Goal: Task Accomplishment & Management: Manage account settings

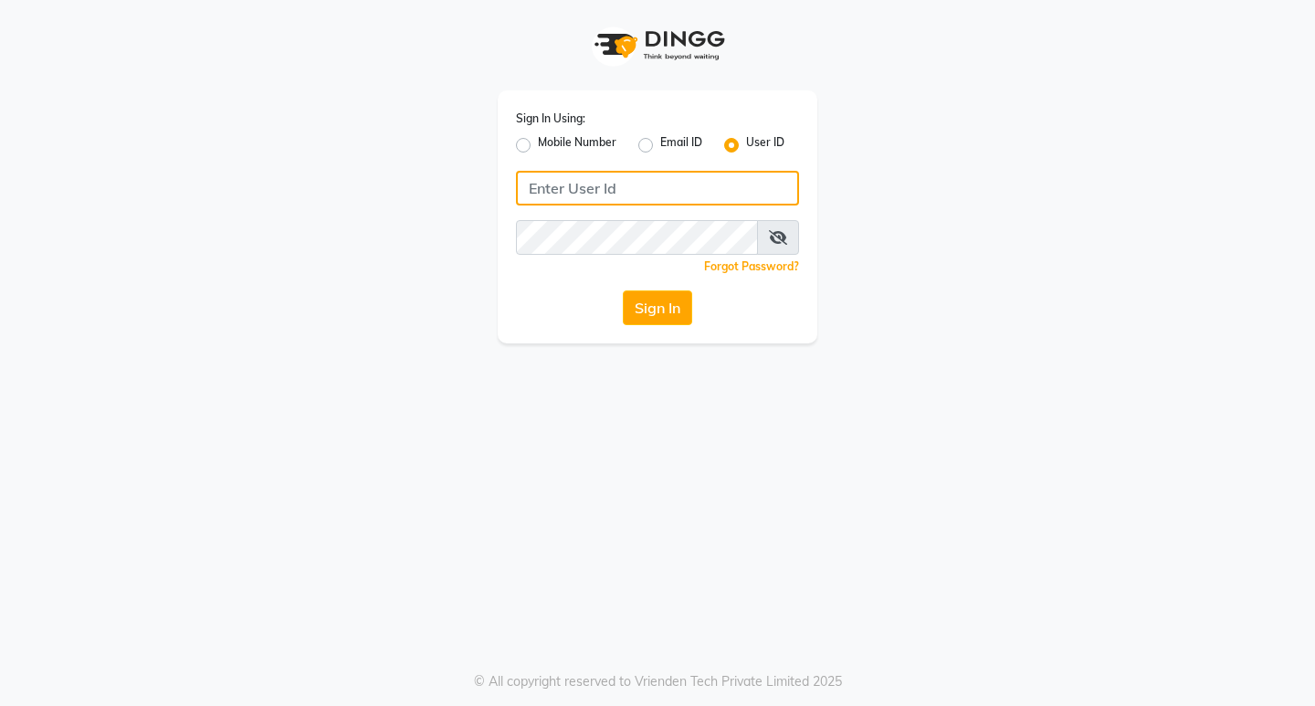
click at [550, 177] on input "Username" at bounding box center [657, 188] width 283 height 35
paste input "lifetree"
type input "lifetree"
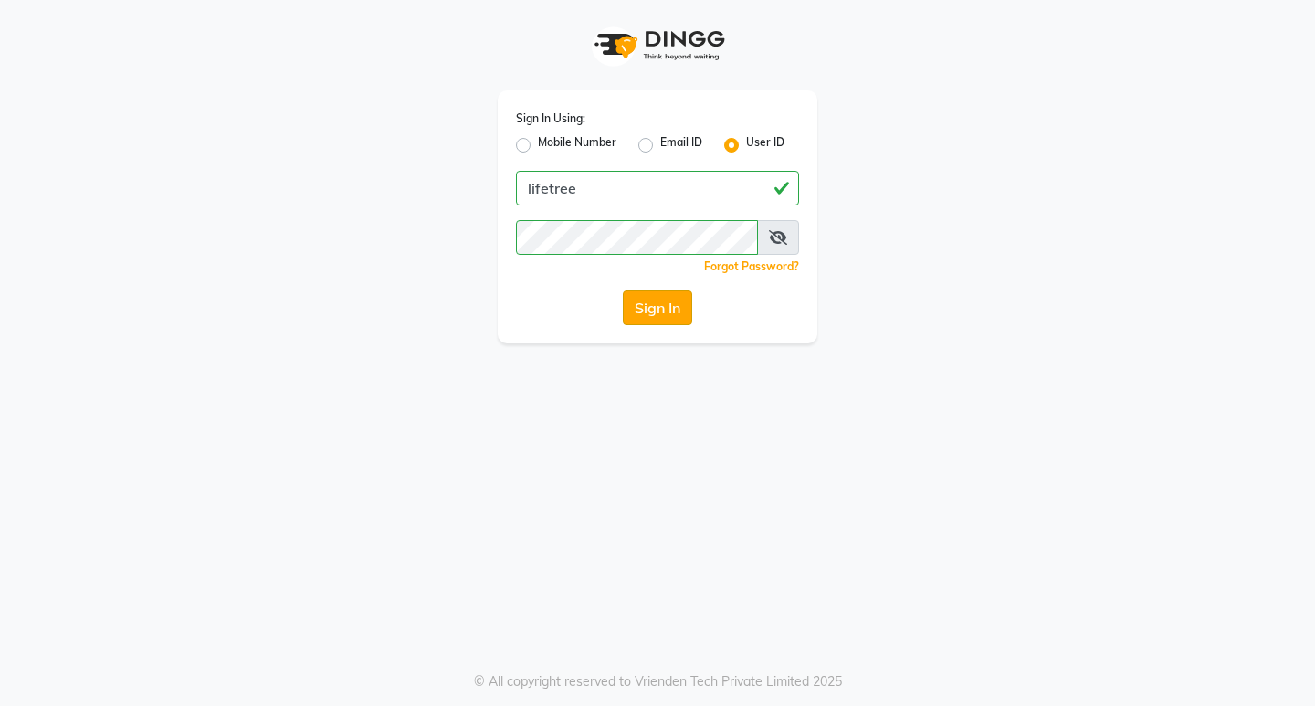
click at [640, 308] on button "Sign In" at bounding box center [657, 307] width 69 height 35
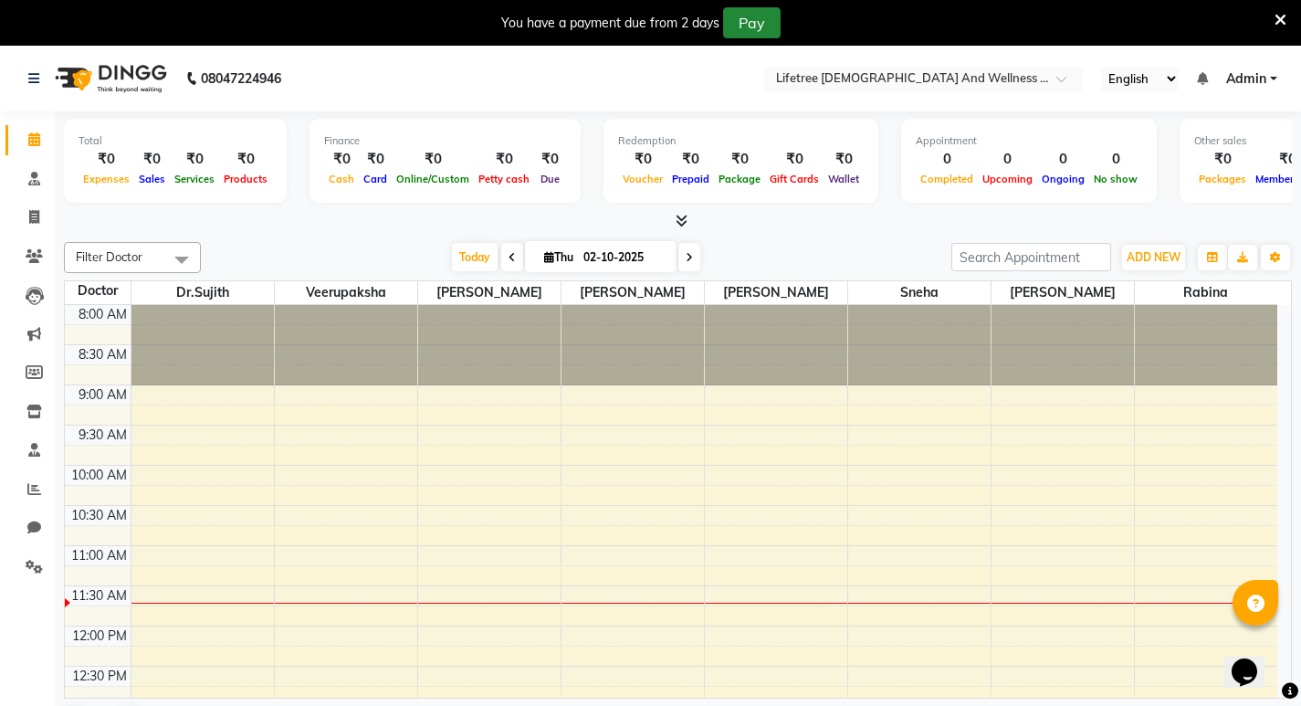
click at [741, 18] on button "Pay" at bounding box center [752, 22] width 58 height 31
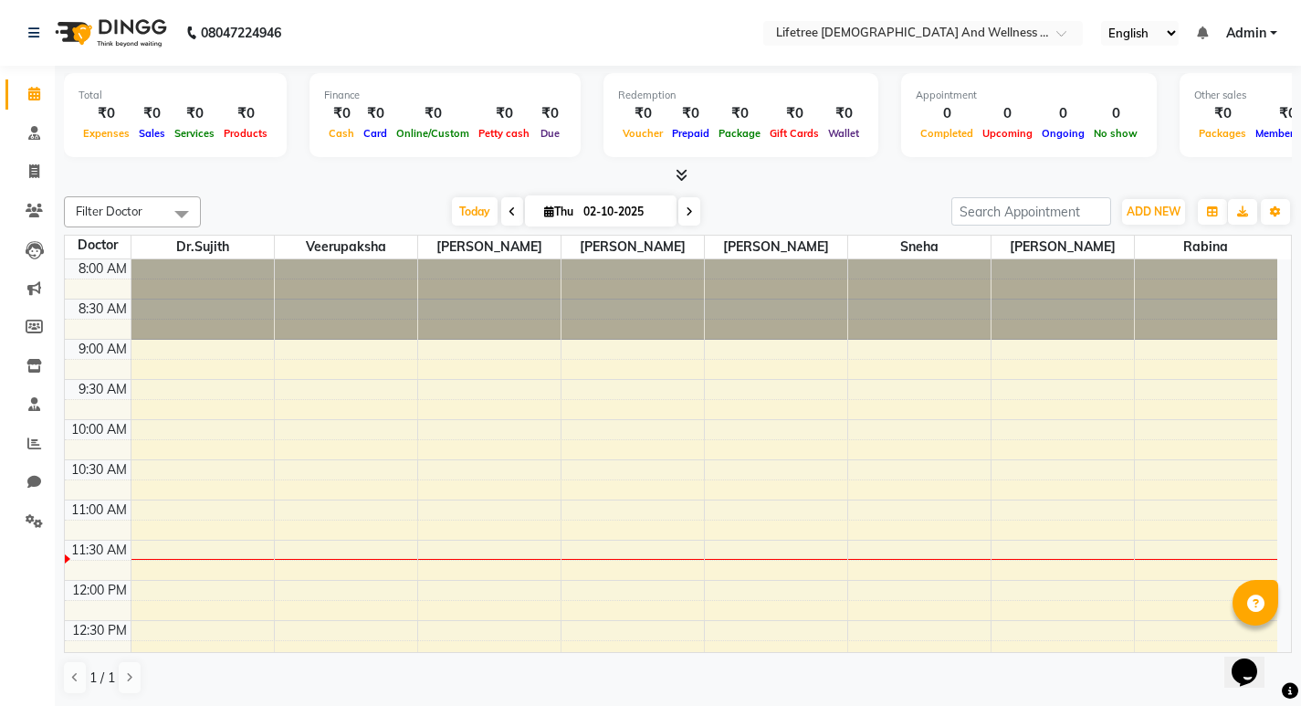
click at [177, 216] on span at bounding box center [181, 213] width 37 height 35
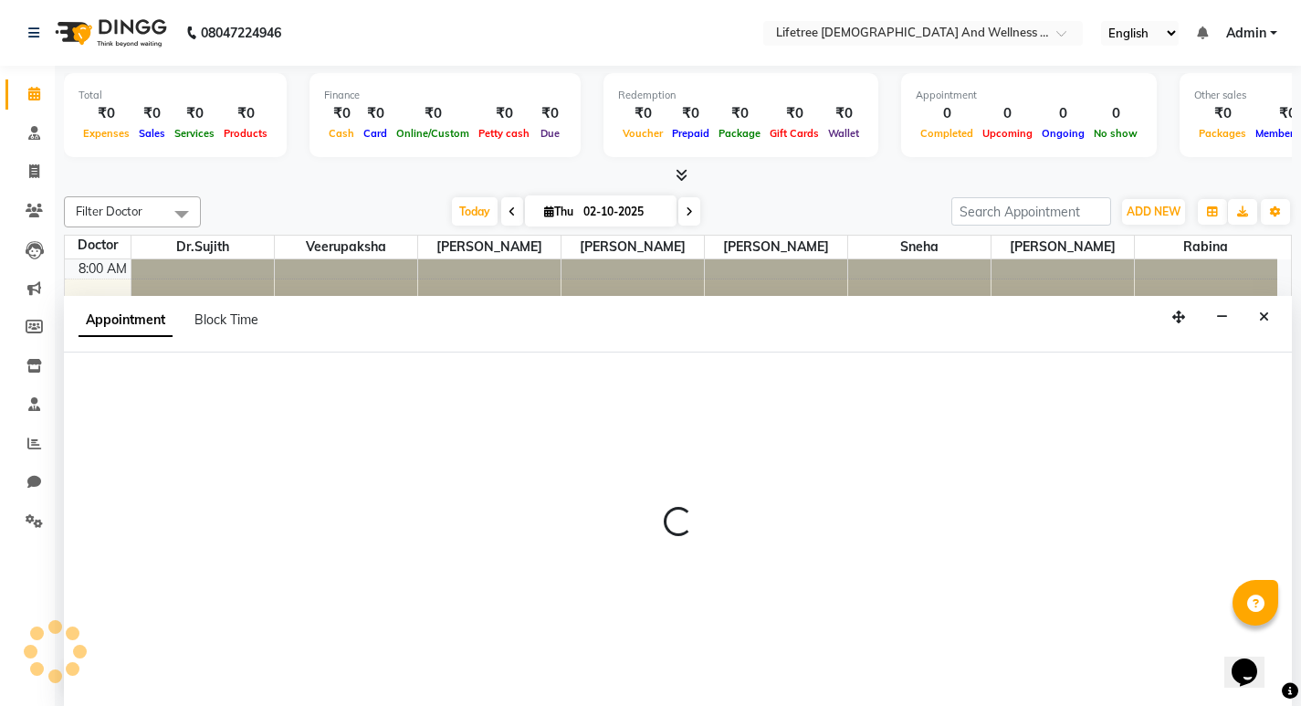
select select "92676"
select select "555"
select select "tentative"
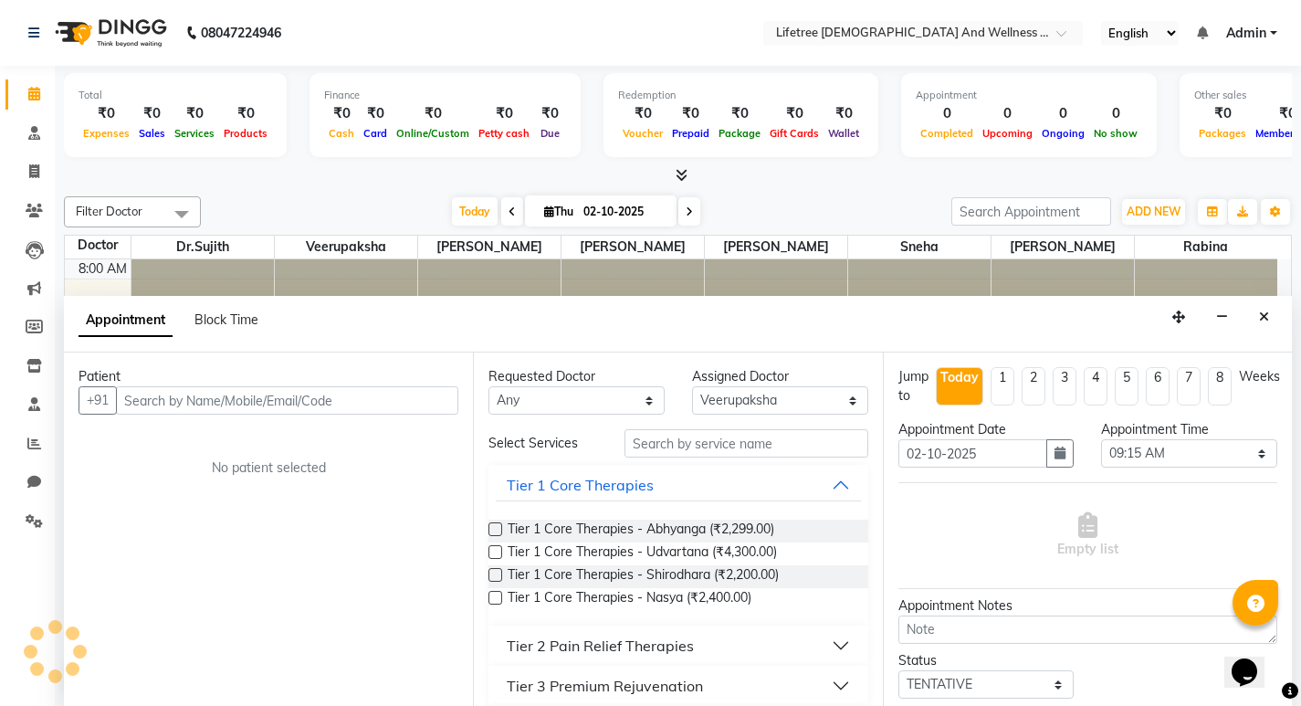
scroll to position [1, 0]
click at [1260, 319] on icon "Close" at bounding box center [1264, 316] width 10 height 13
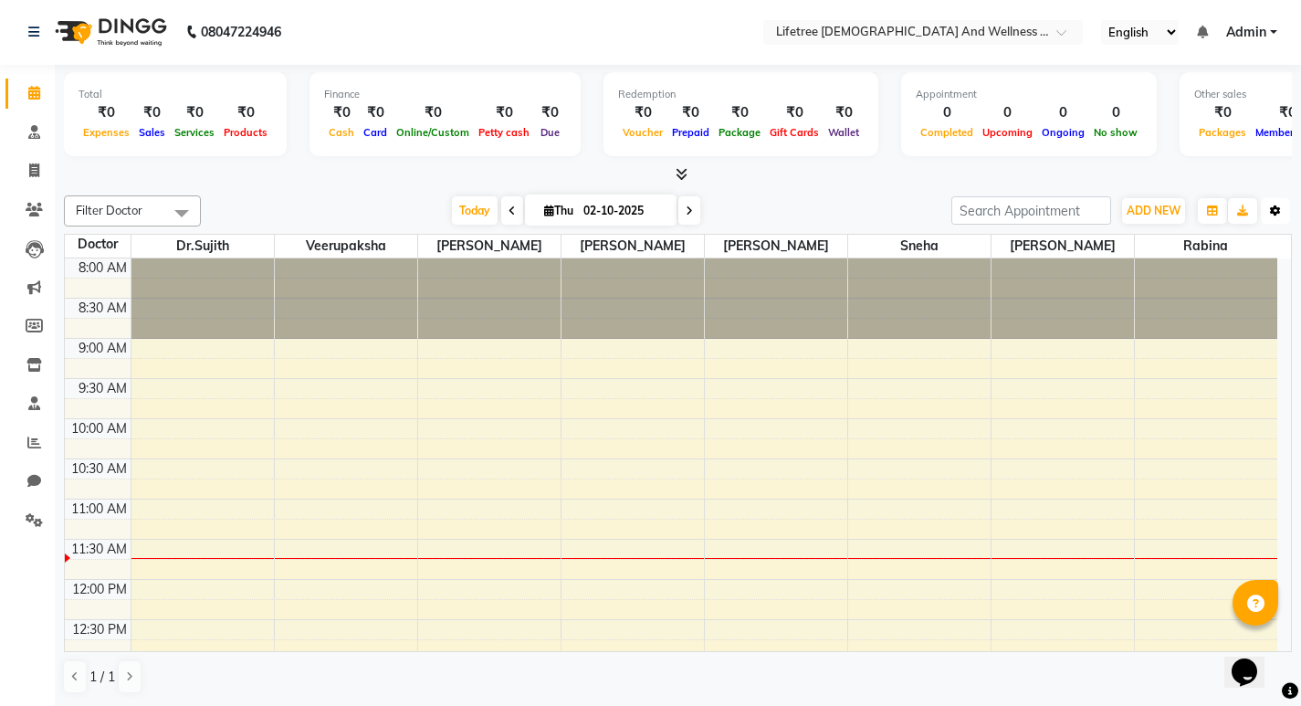
click at [1274, 209] on icon "button" at bounding box center [1275, 210] width 11 height 11
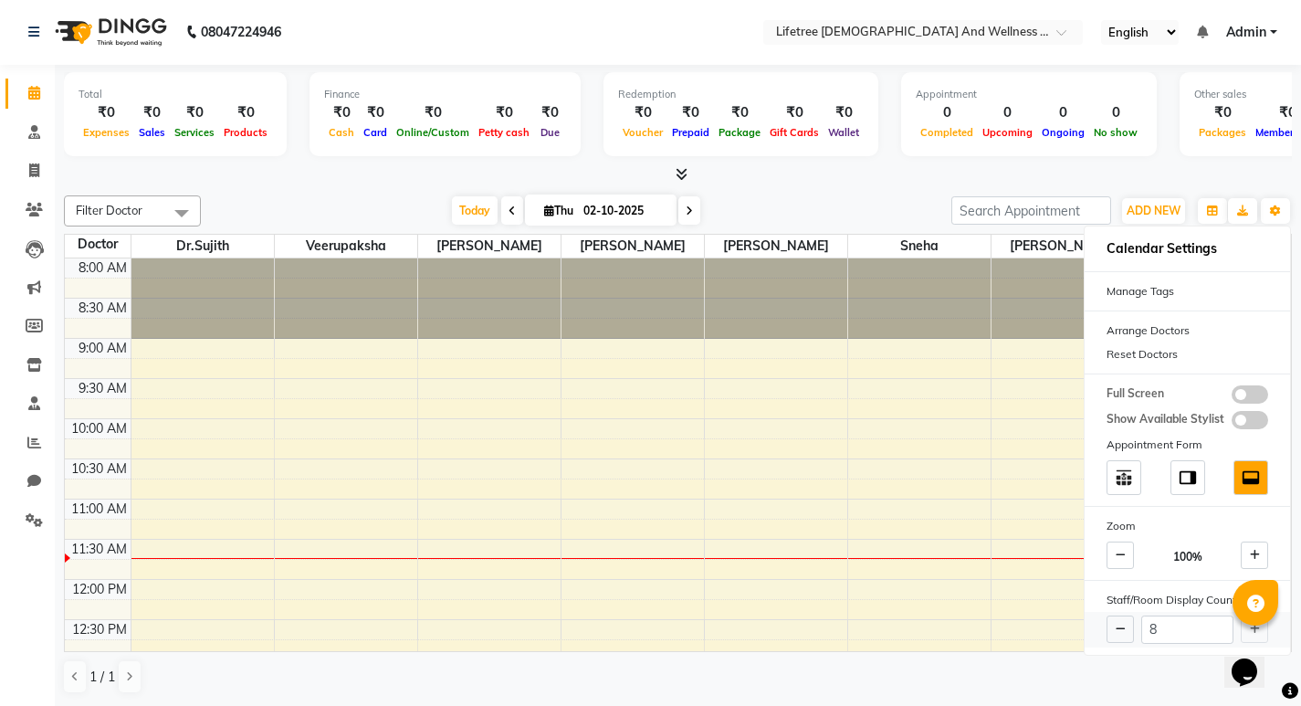
click at [1251, 628] on div "8" at bounding box center [1187, 630] width 205 height 36
click at [1193, 628] on input "8" at bounding box center [1187, 629] width 92 height 28
click at [1123, 636] on button at bounding box center [1120, 628] width 27 height 27
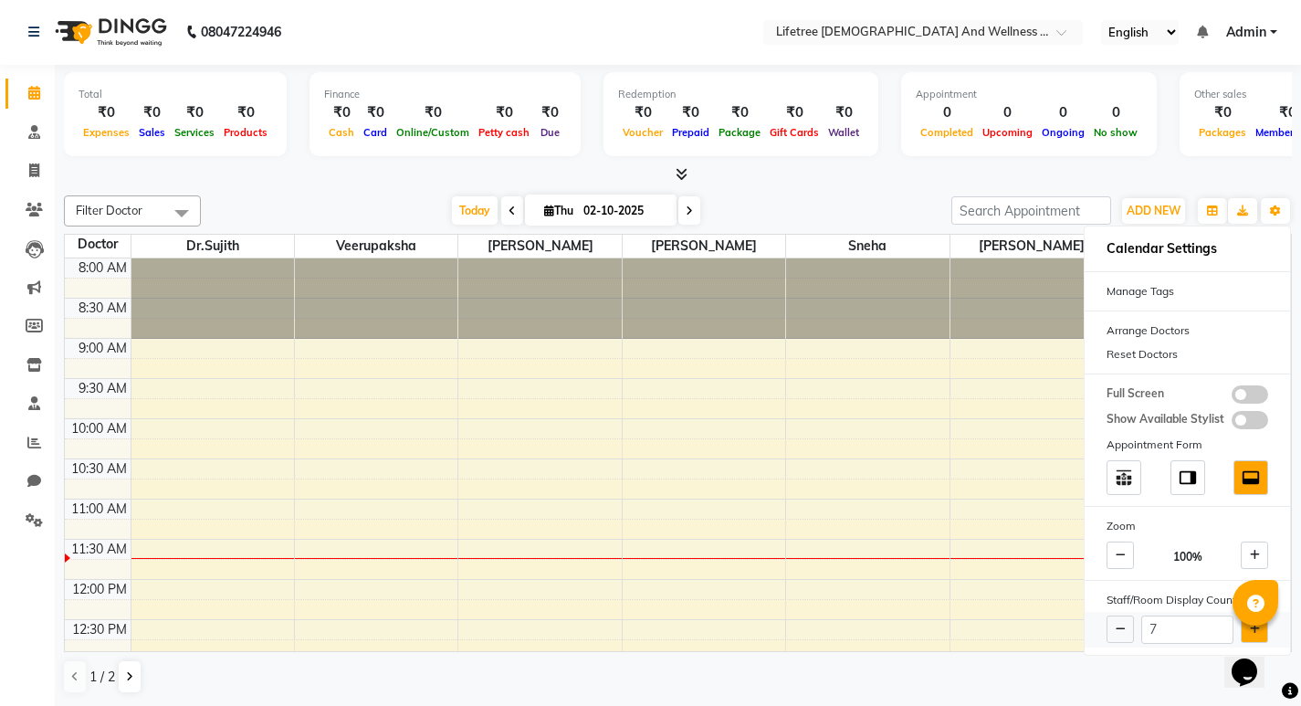
click at [1253, 629] on icon at bounding box center [1255, 629] width 10 height 11
type input "8"
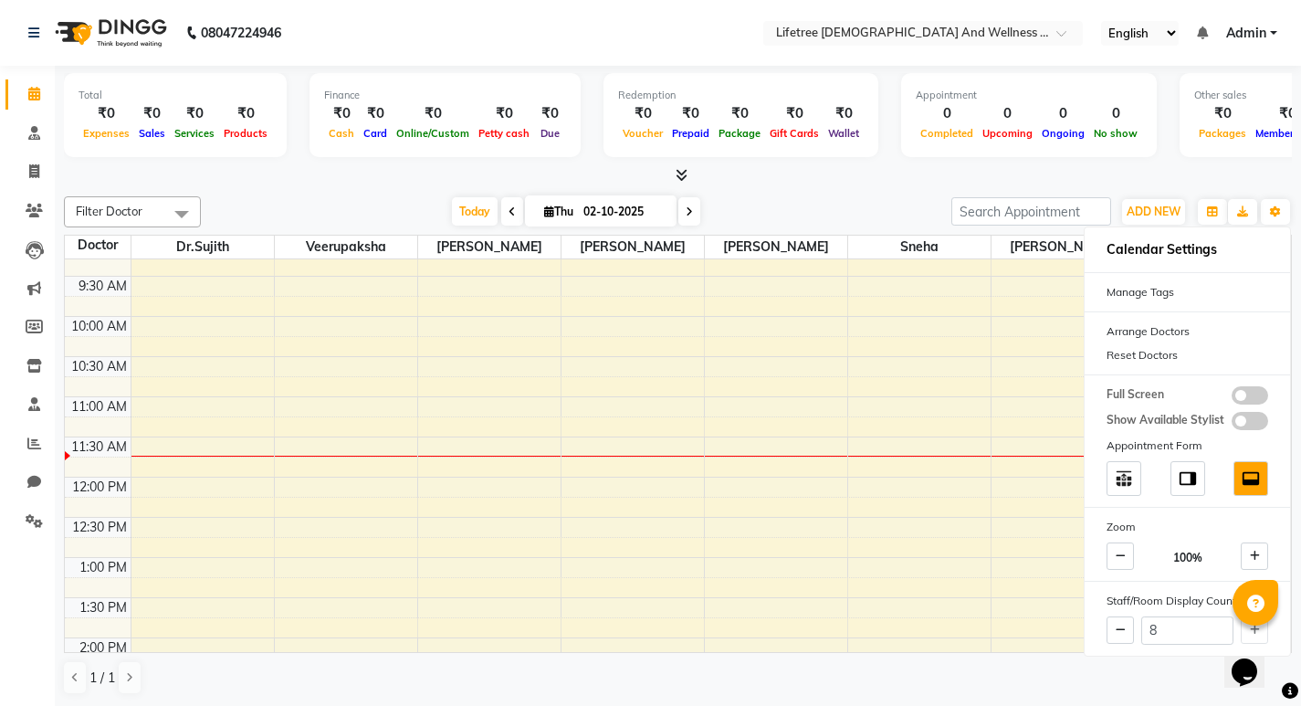
scroll to position [0, 0]
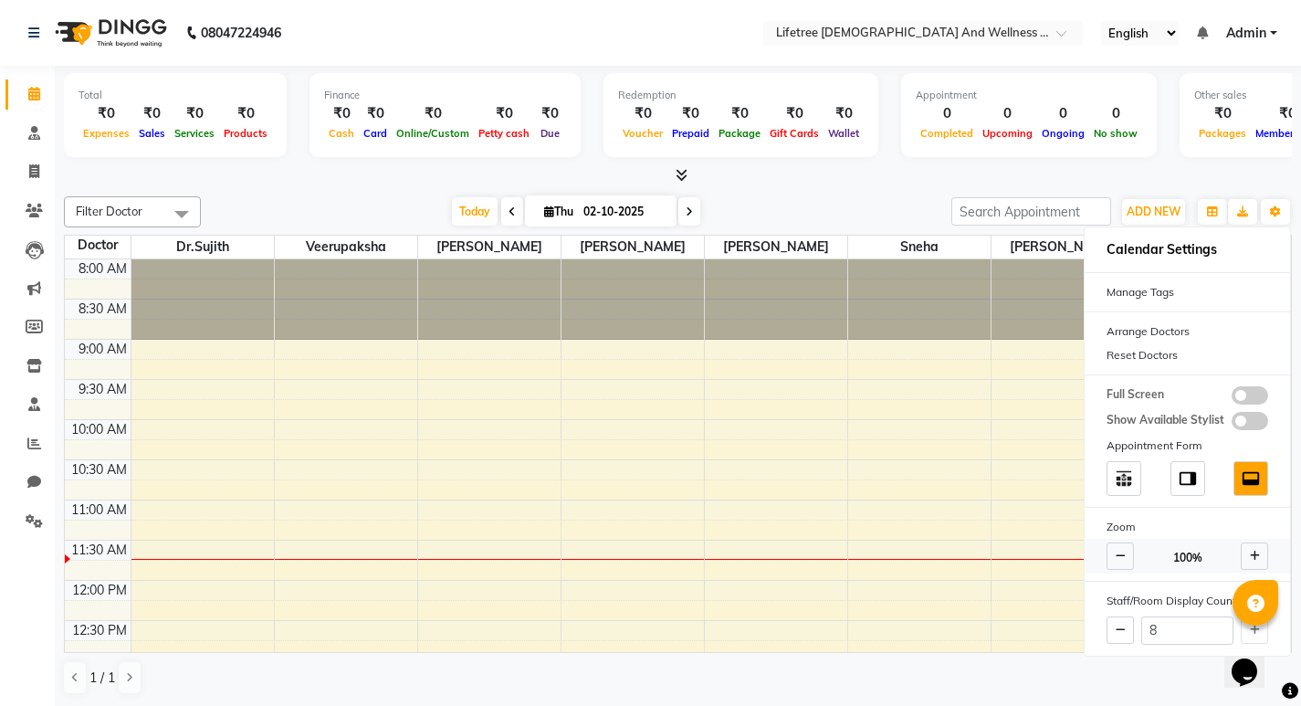
click at [1109, 558] on span at bounding box center [1120, 555] width 27 height 27
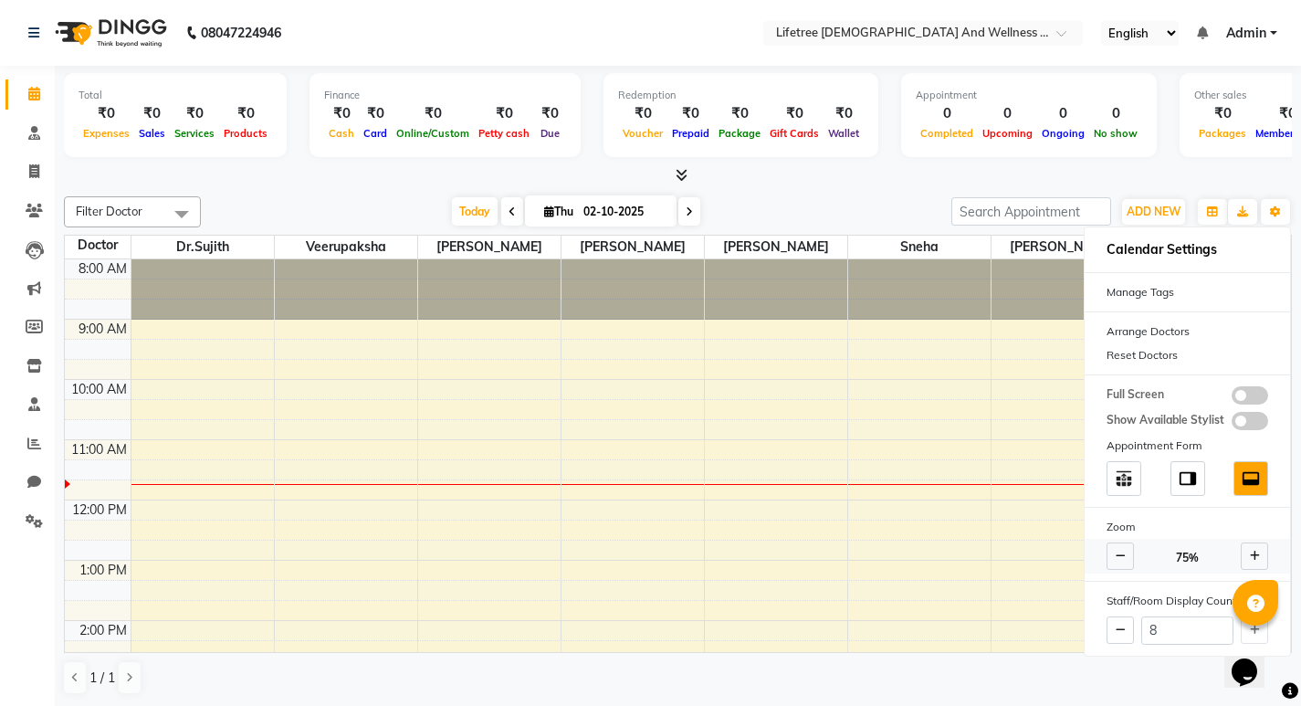
click at [1118, 560] on icon at bounding box center [1121, 556] width 10 height 11
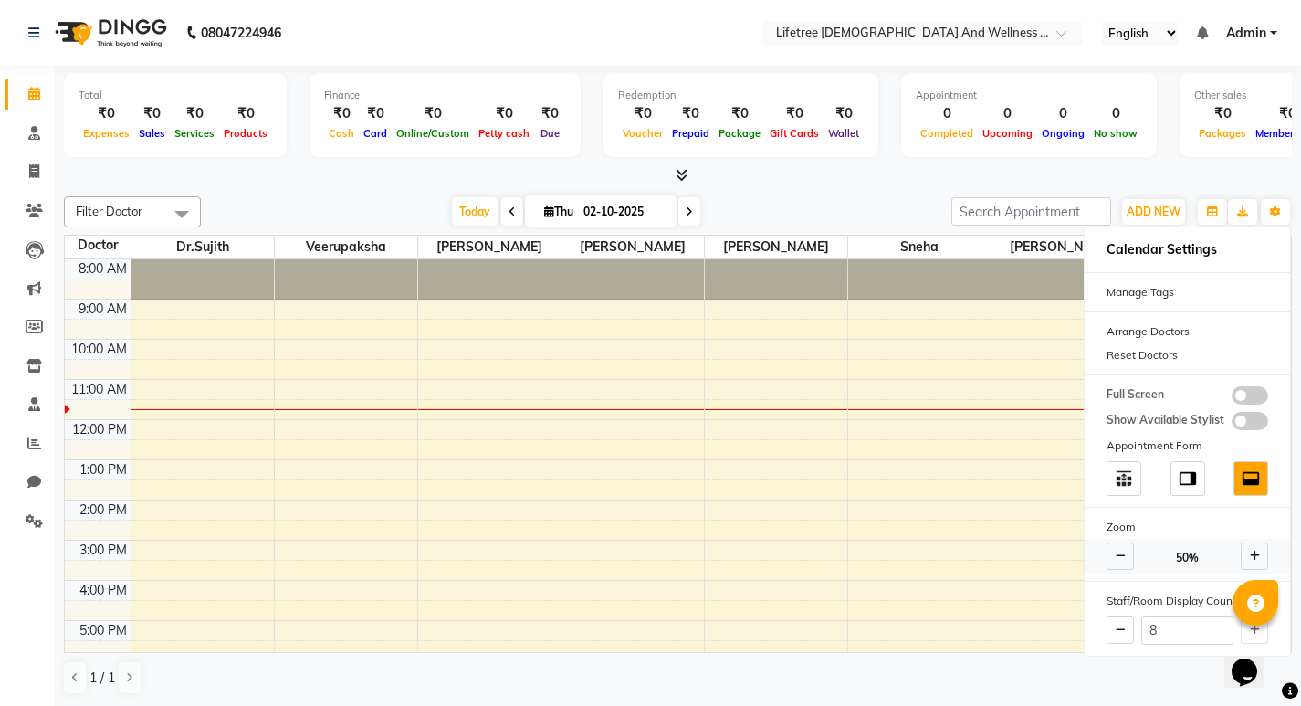
click at [1241, 555] on span at bounding box center [1254, 555] width 27 height 27
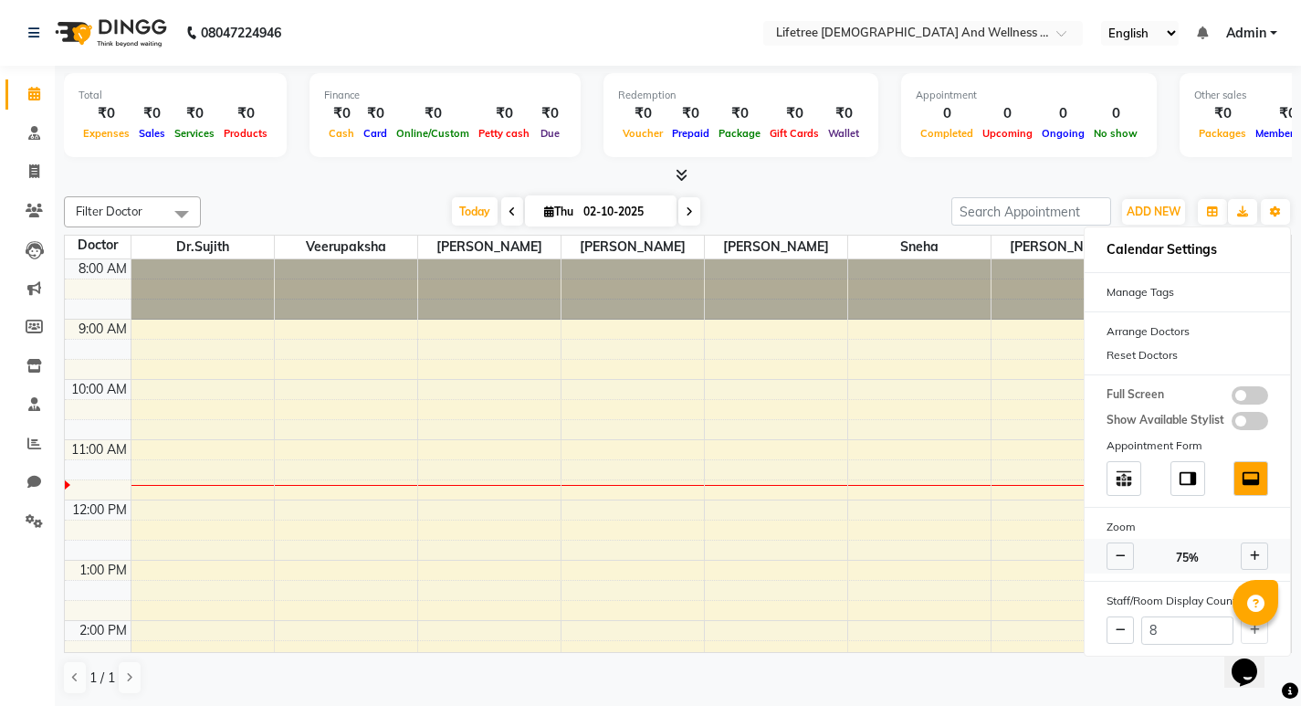
click at [1241, 555] on span at bounding box center [1254, 555] width 27 height 27
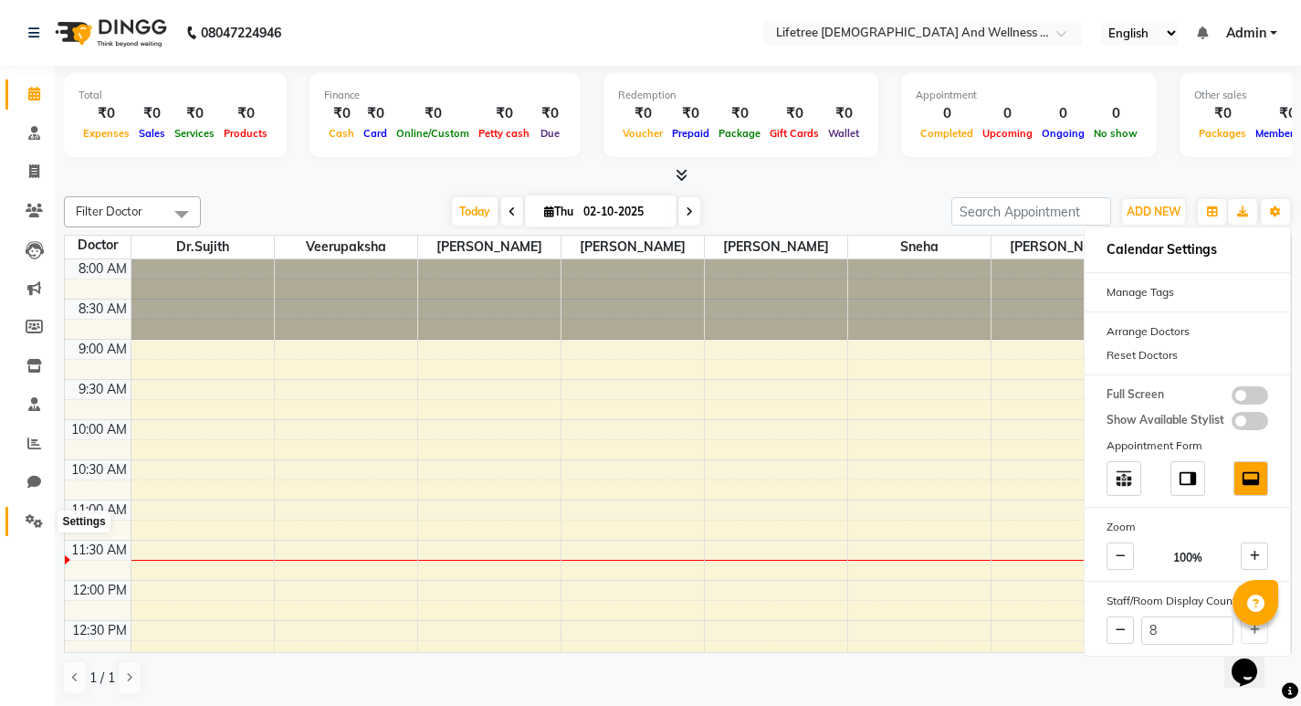
click at [37, 518] on icon at bounding box center [34, 521] width 17 height 14
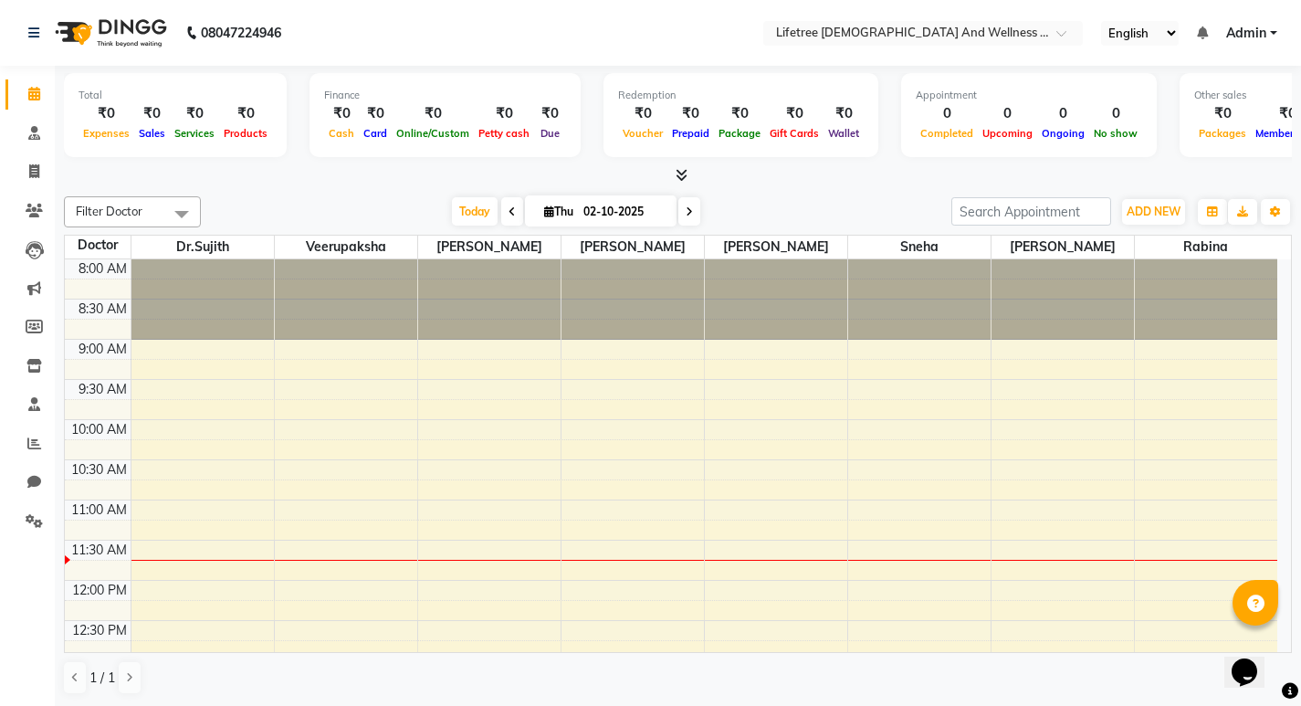
click at [678, 170] on icon at bounding box center [682, 175] width 12 height 14
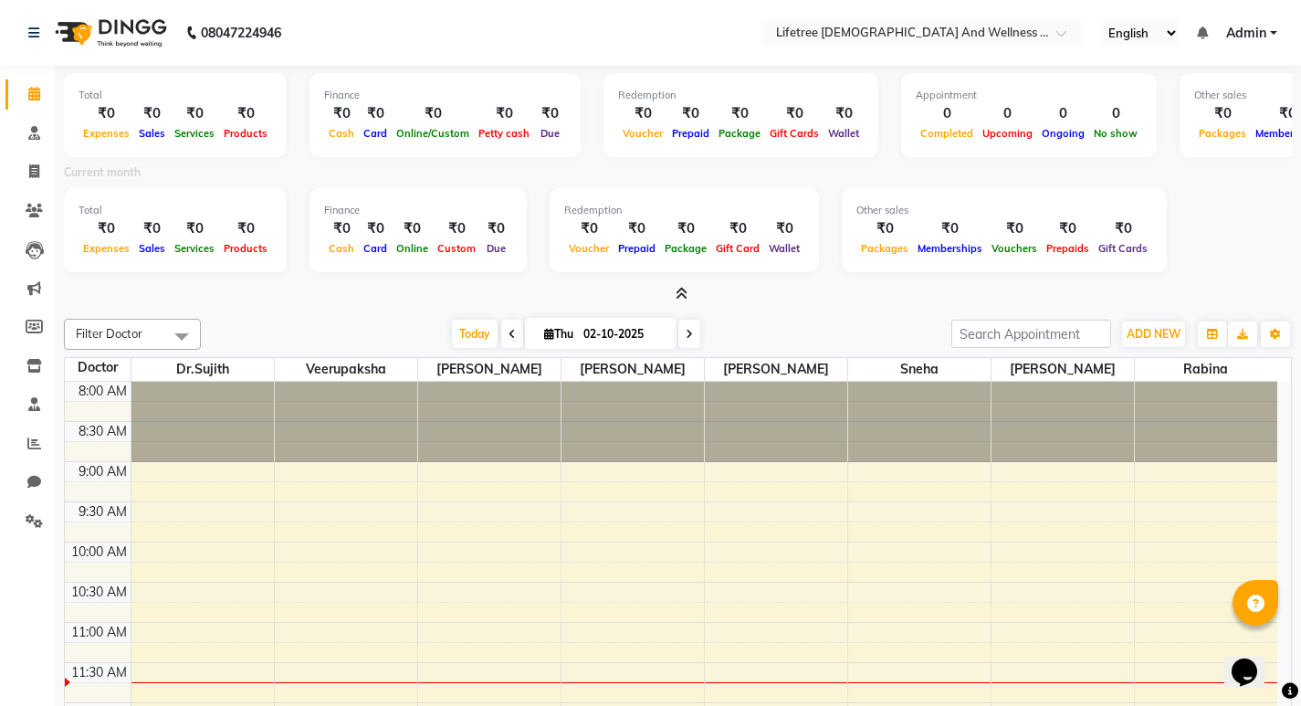
click at [687, 299] on icon at bounding box center [682, 294] width 12 height 14
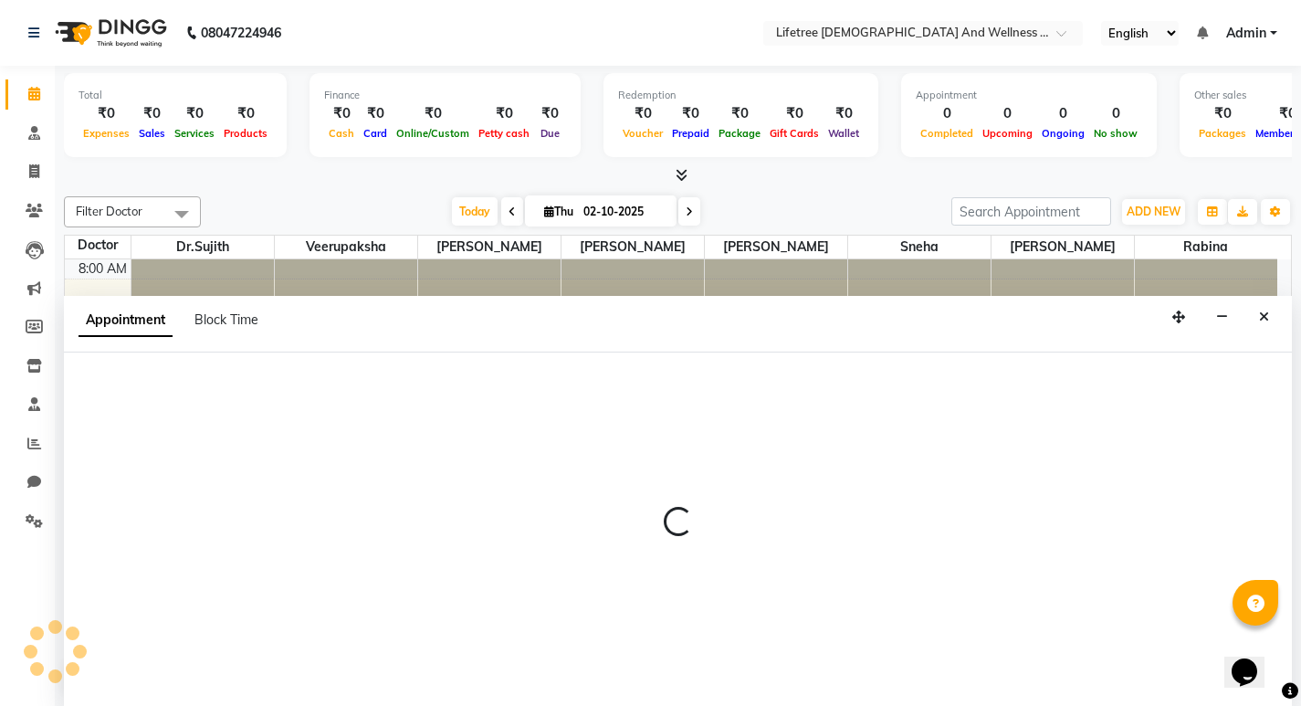
select select "92677"
select select "555"
select select "tentative"
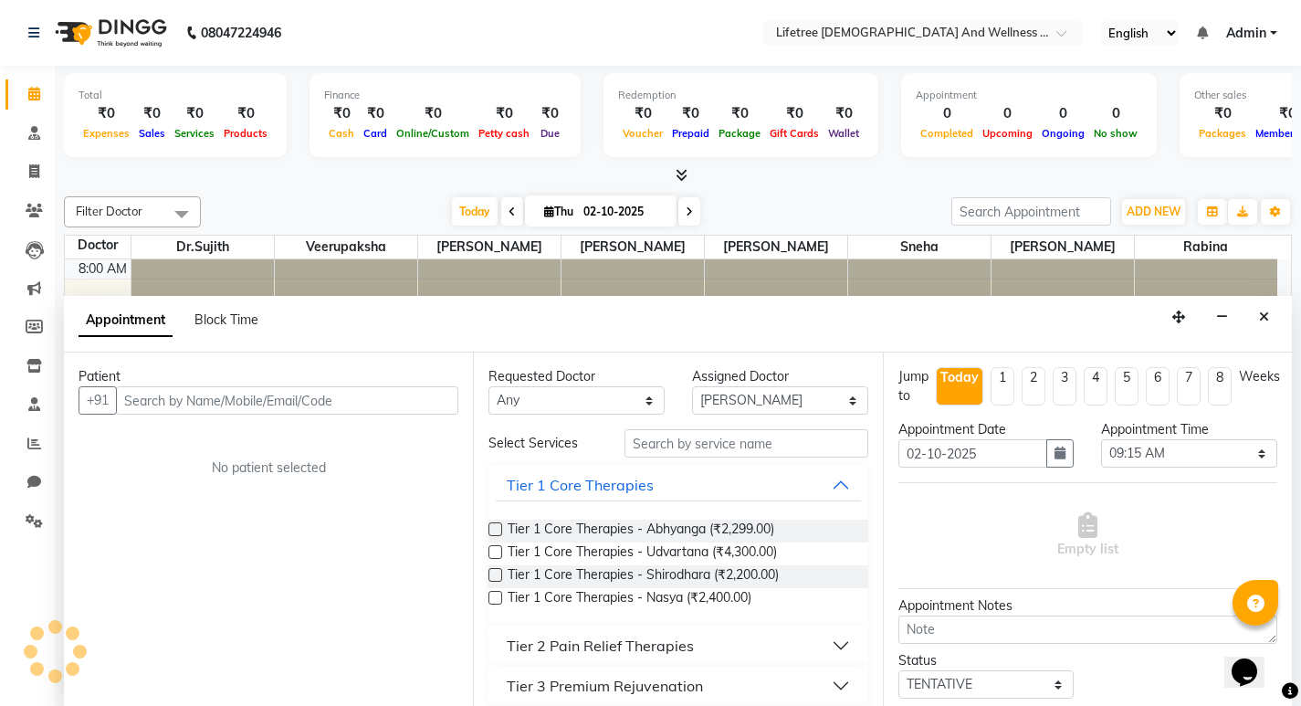
scroll to position [1, 0]
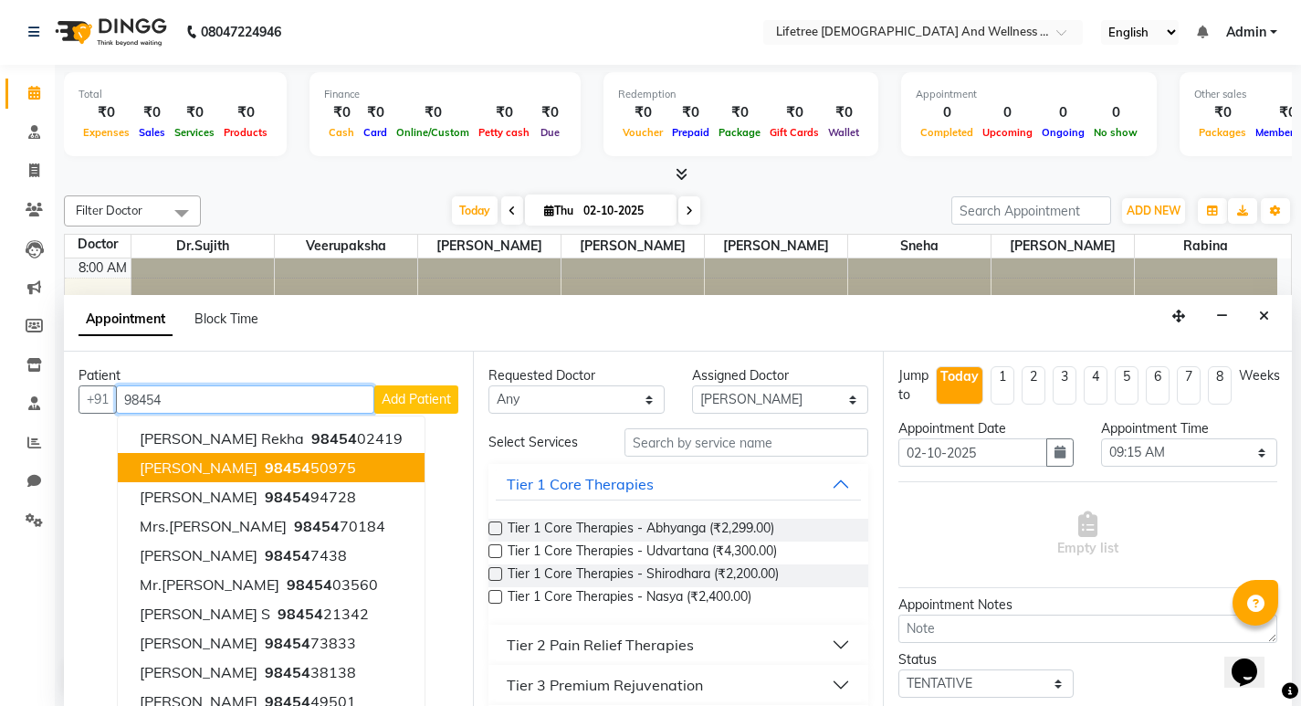
click at [251, 471] on span "Mr.Narayanswamy" at bounding box center [199, 467] width 118 height 18
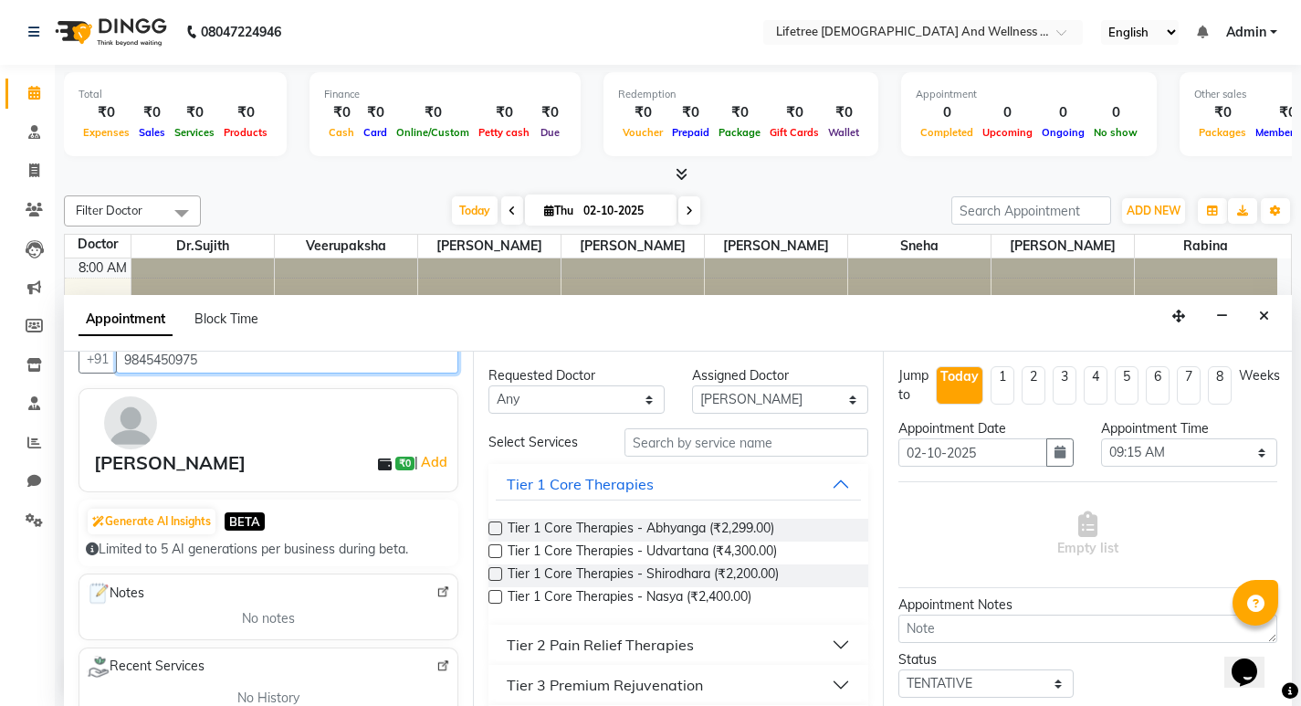
scroll to position [0, 0]
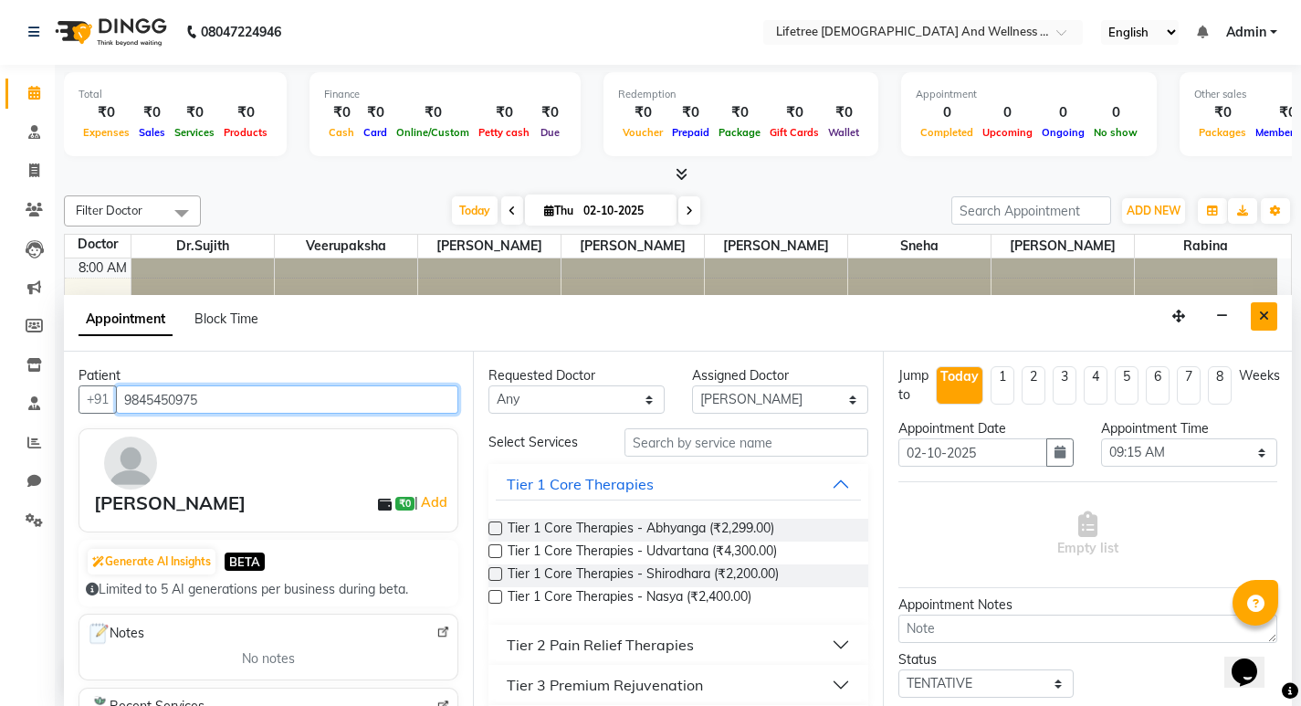
type input "9845450975"
click at [1260, 313] on icon "Close" at bounding box center [1264, 316] width 10 height 13
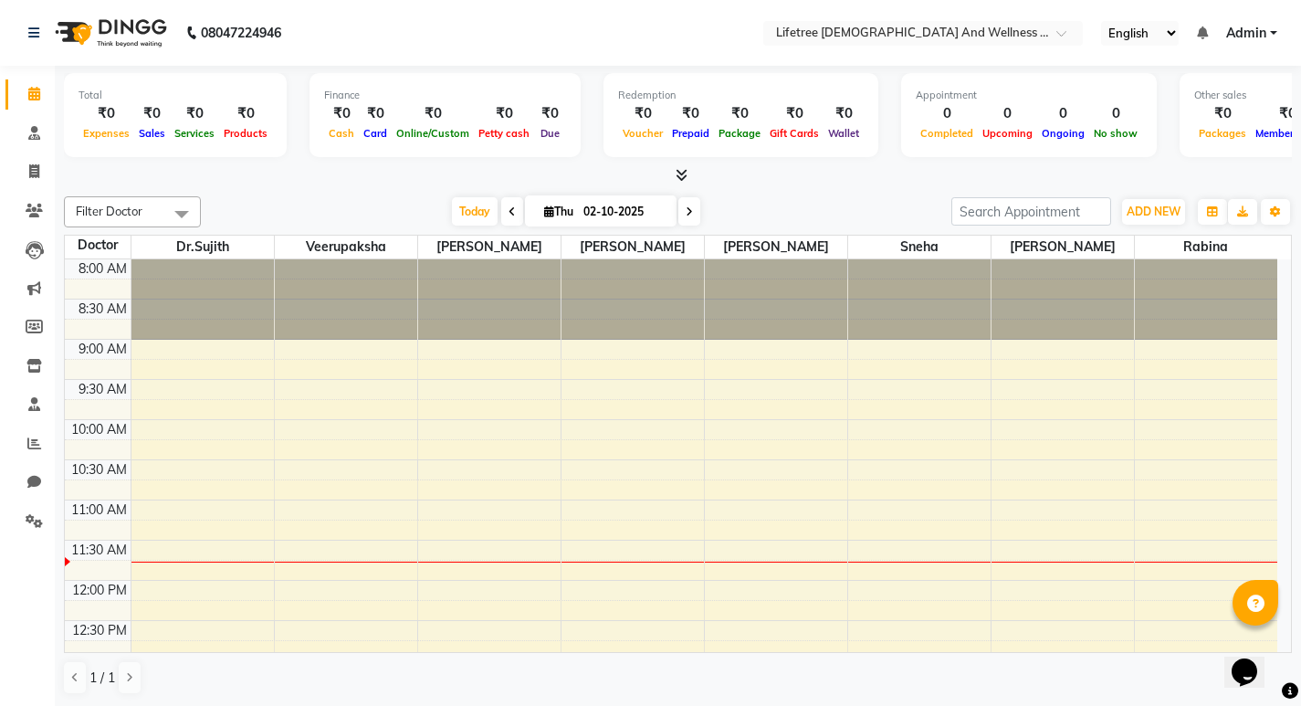
click at [1274, 37] on link "Admin" at bounding box center [1251, 33] width 51 height 19
click at [28, 408] on icon at bounding box center [34, 404] width 12 height 14
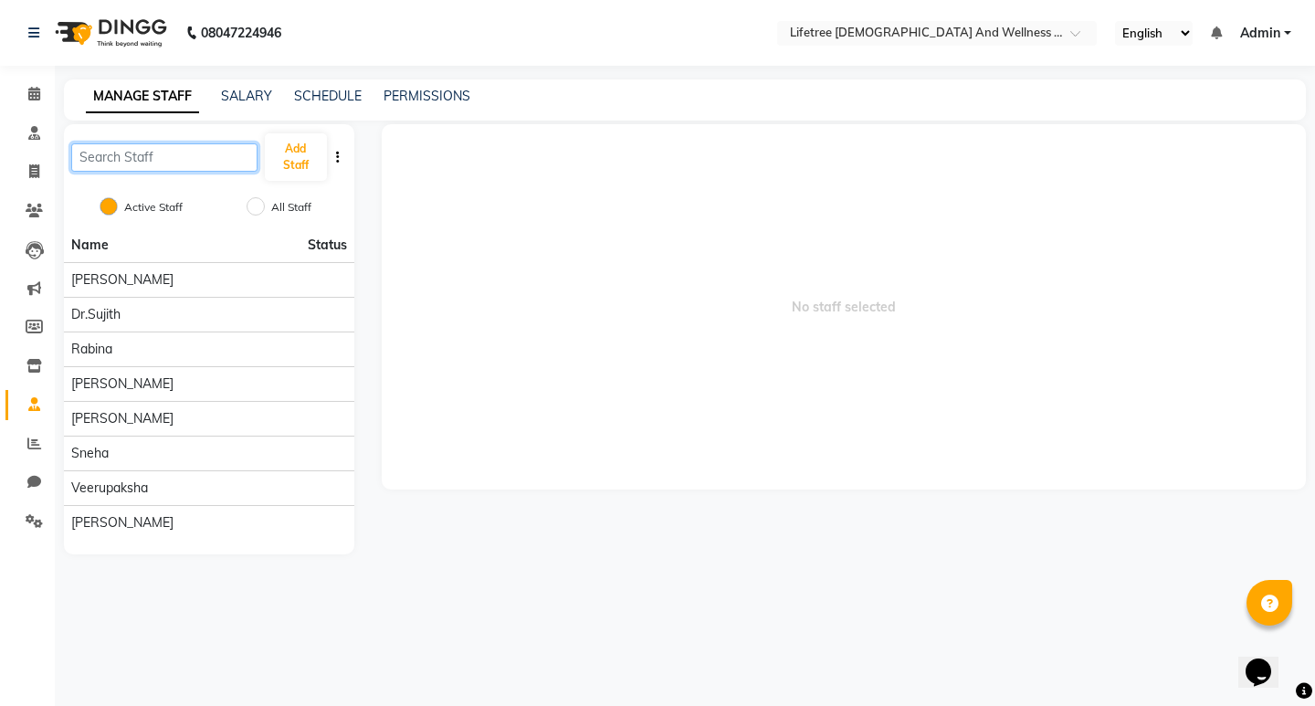
click at [142, 158] on input "text" at bounding box center [164, 157] width 186 height 28
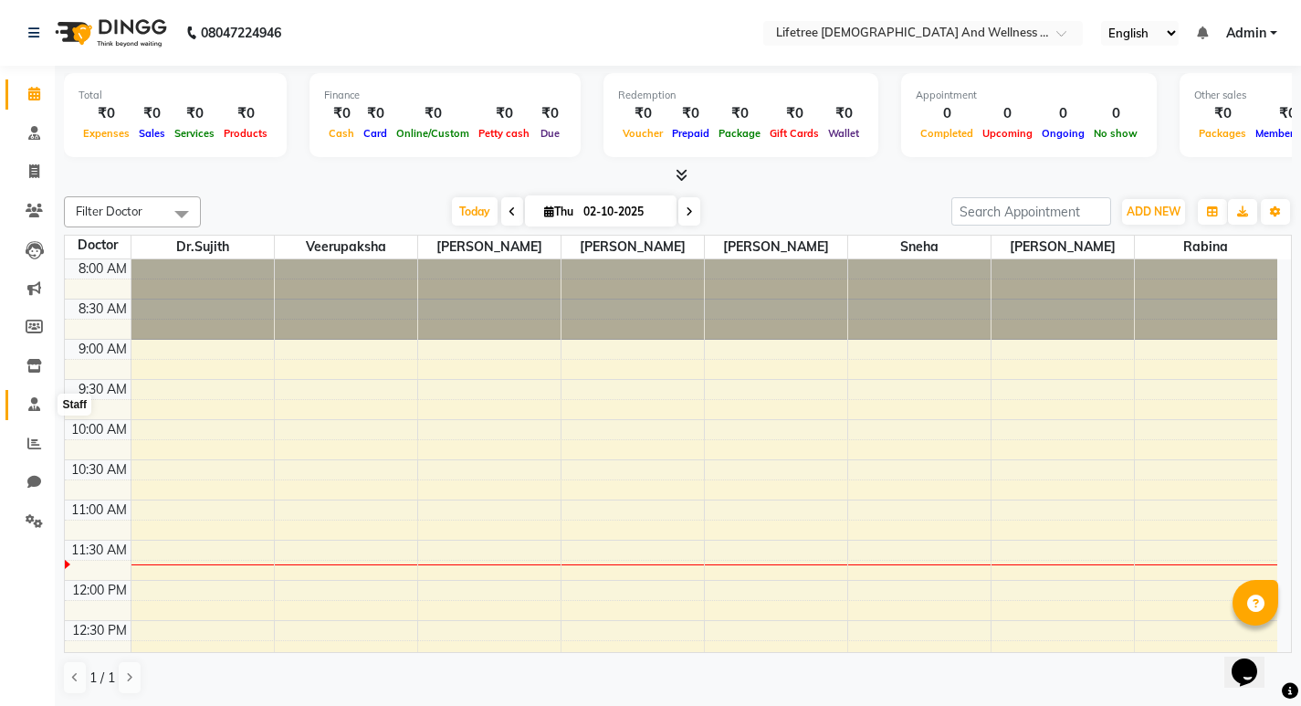
click at [33, 408] on icon at bounding box center [34, 404] width 12 height 14
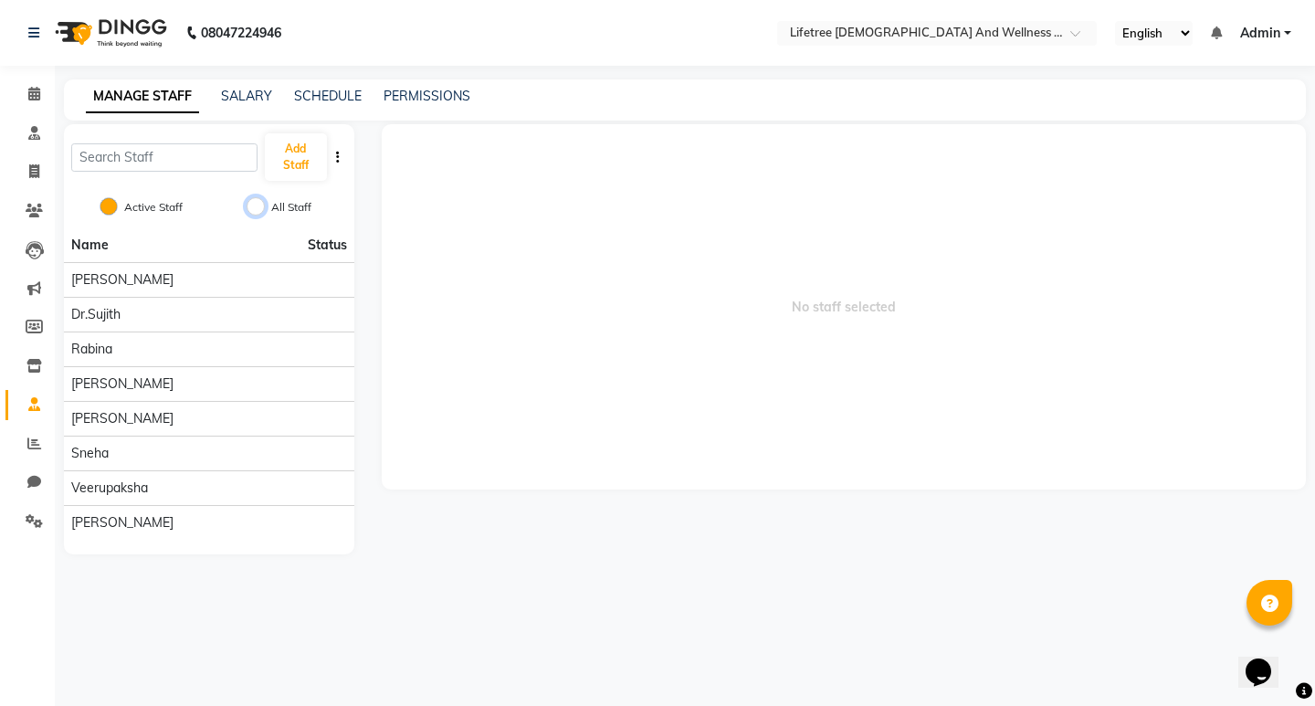
click at [254, 209] on input "All Staff" at bounding box center [256, 206] width 18 height 18
radio input "true"
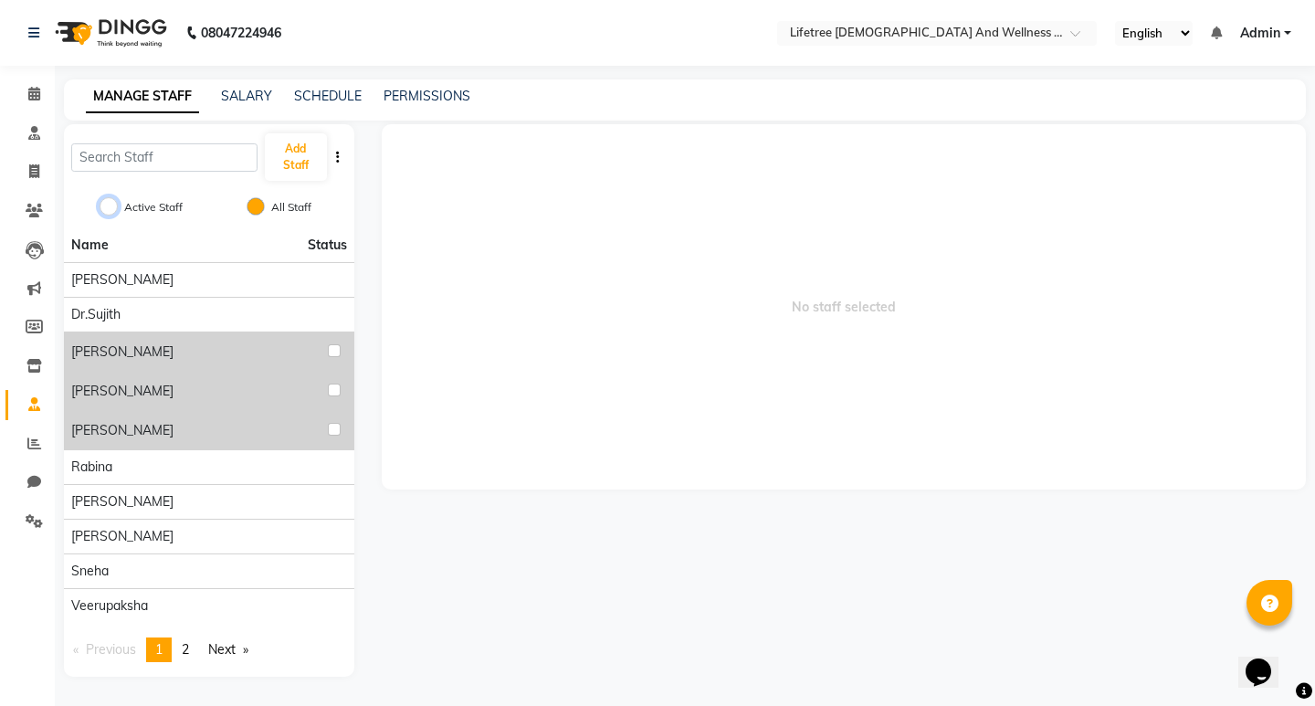
click at [113, 204] on input "Active Staff" at bounding box center [109, 206] width 18 height 18
radio input "true"
radio input "false"
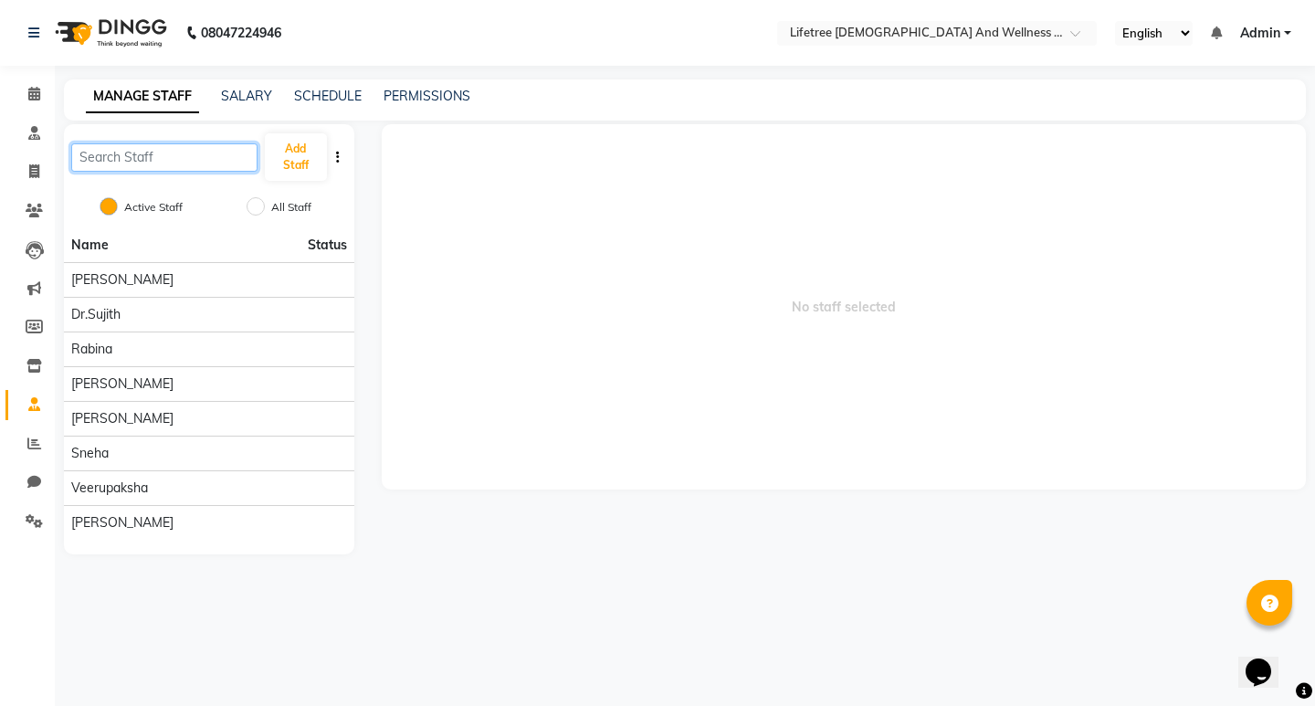
click at [124, 163] on input "text" at bounding box center [164, 157] width 186 height 28
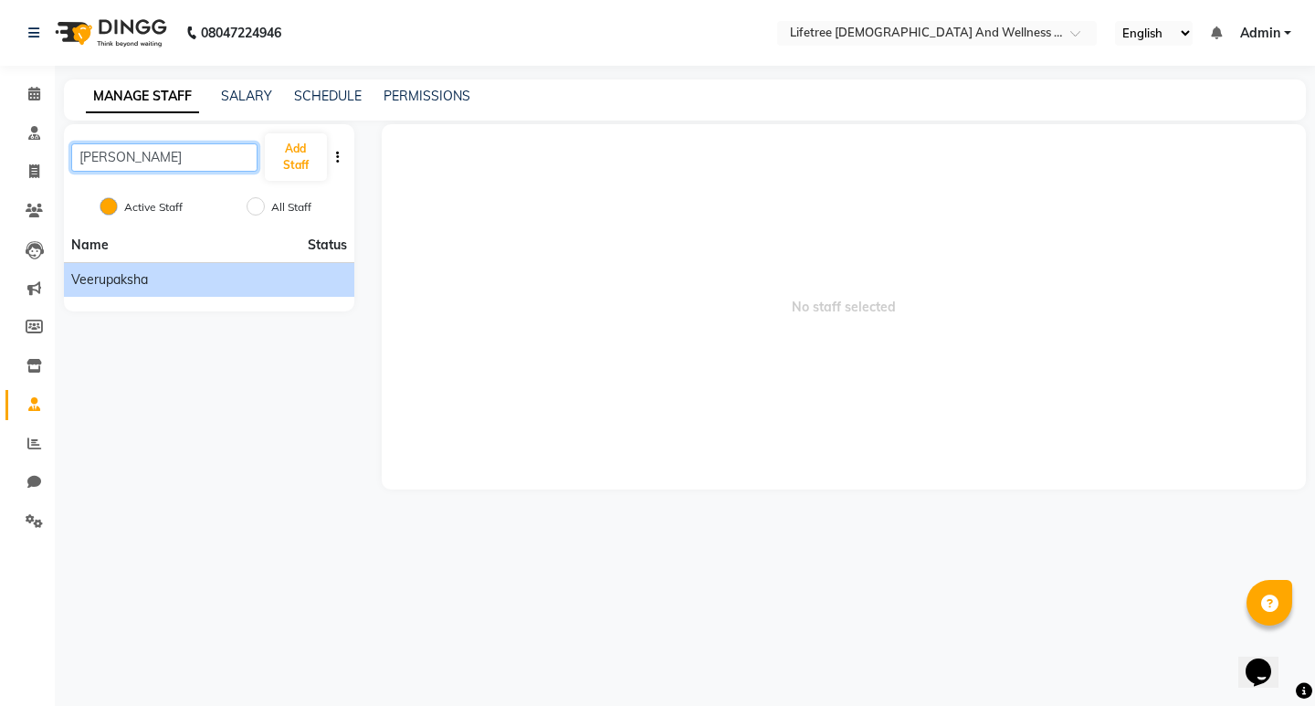
type input "veeru"
click at [131, 289] on li "Veerupaksha" at bounding box center [209, 279] width 290 height 35
click at [226, 278] on div "Veerupaksha" at bounding box center [209, 279] width 276 height 19
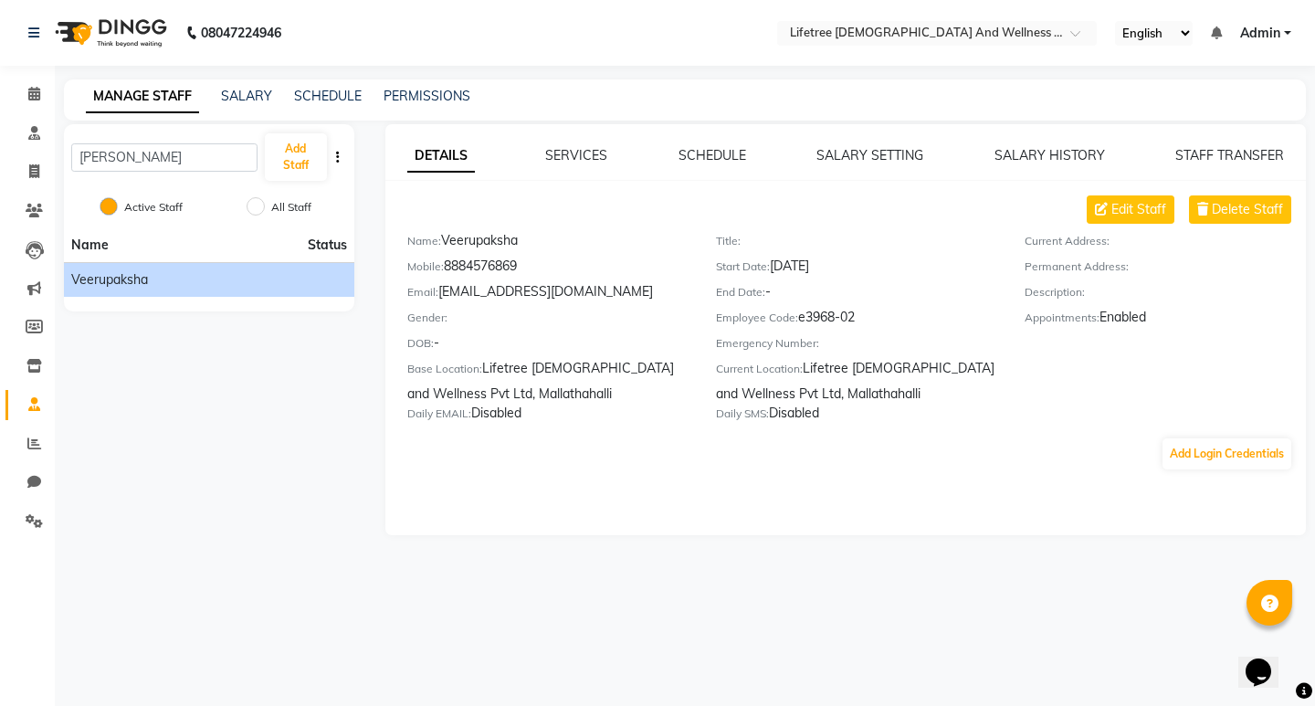
click at [1290, 35] on link "Admin" at bounding box center [1265, 33] width 51 height 19
click at [1188, 35] on select "English ENGLISH Español العربية मराठी हिंदी ગુજરાતી தமிழ் 中文" at bounding box center [1154, 33] width 78 height 25
click at [1277, 36] on span "Admin" at bounding box center [1260, 33] width 40 height 19
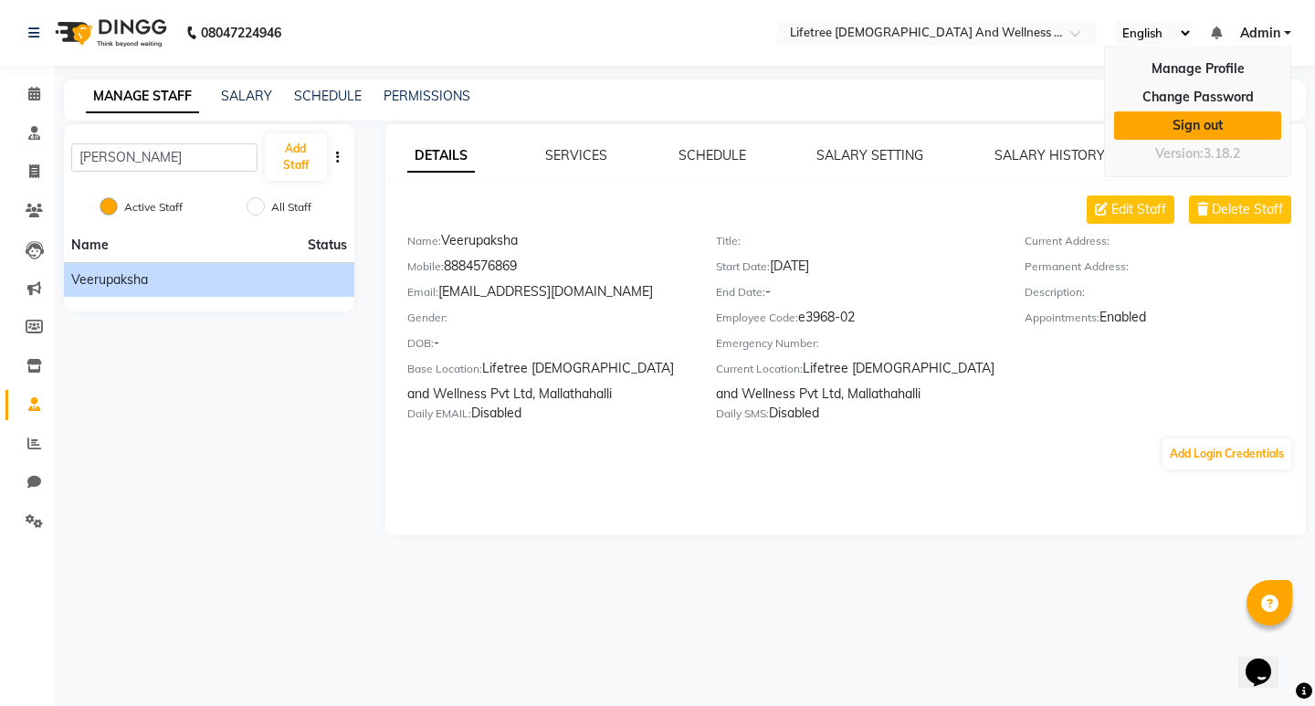
click at [1189, 128] on link "Sign out" at bounding box center [1197, 125] width 167 height 28
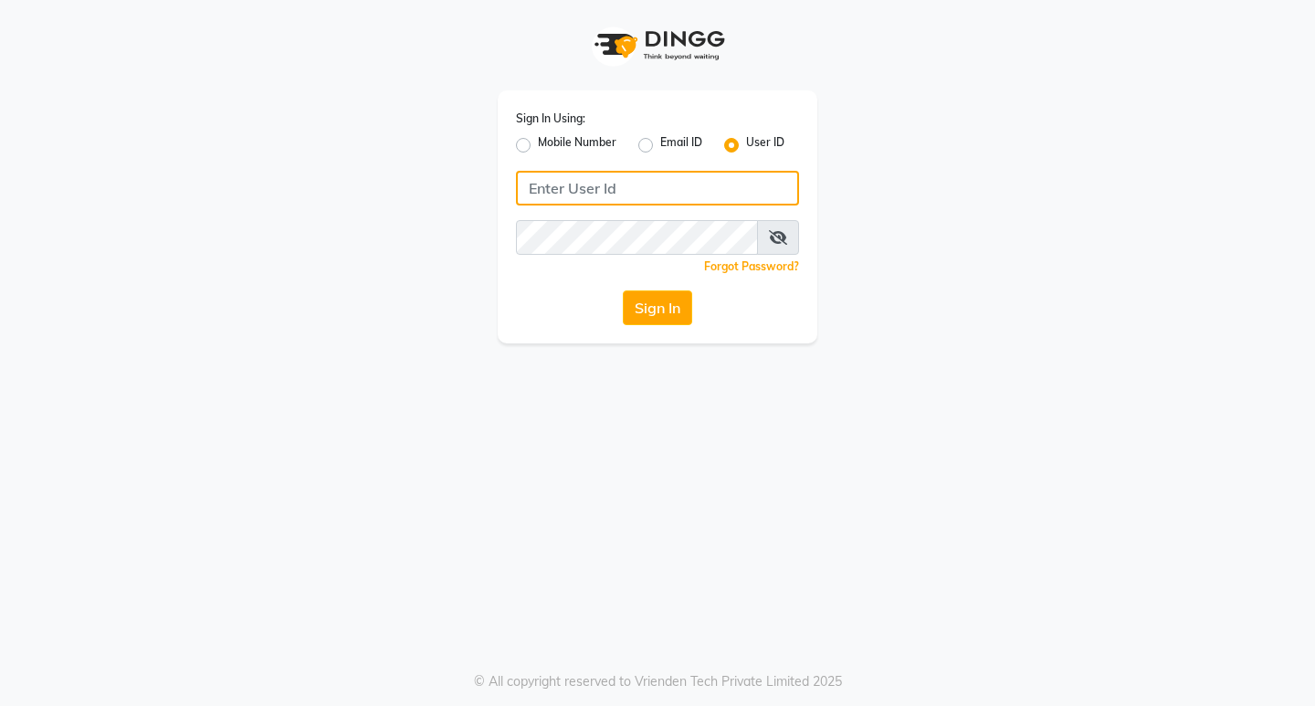
drag, startPoint x: 1130, startPoint y: 0, endPoint x: 636, endPoint y: 189, distance: 529.8
click at [636, 189] on input "Username" at bounding box center [657, 188] width 283 height 35
type input "lifetree"
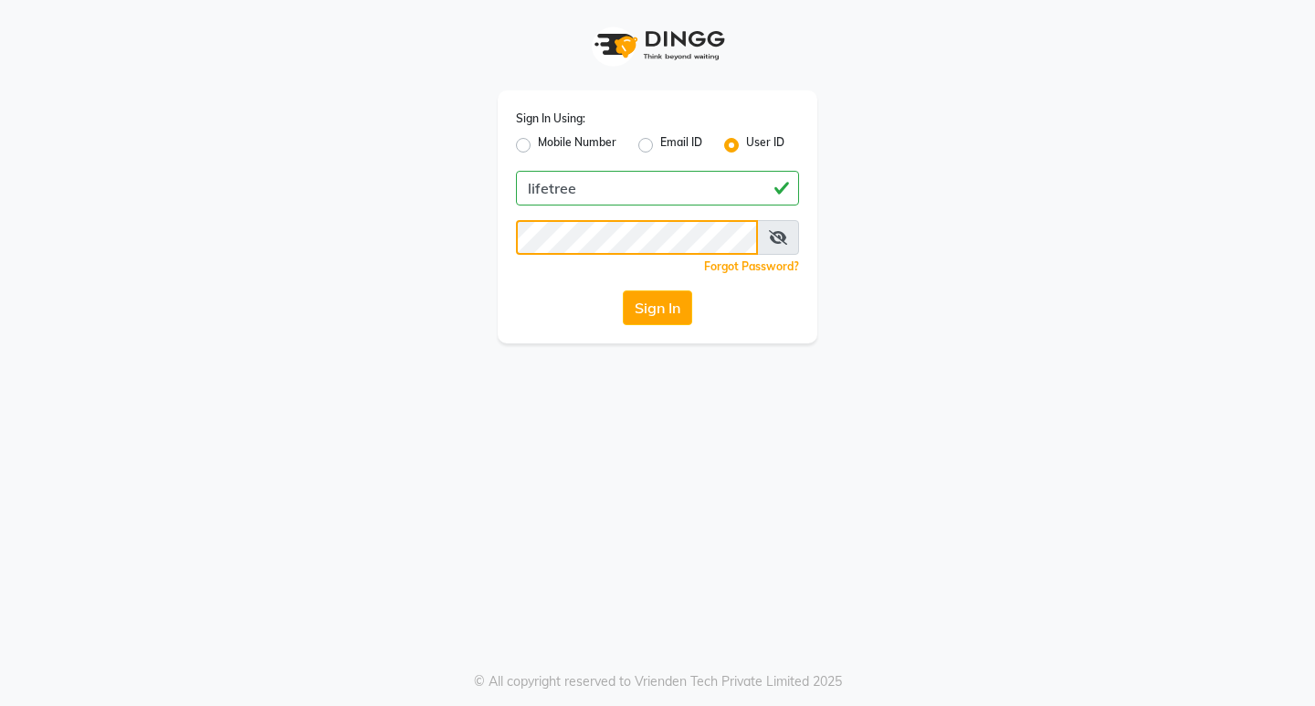
click at [623, 290] on button "Sign In" at bounding box center [657, 307] width 69 height 35
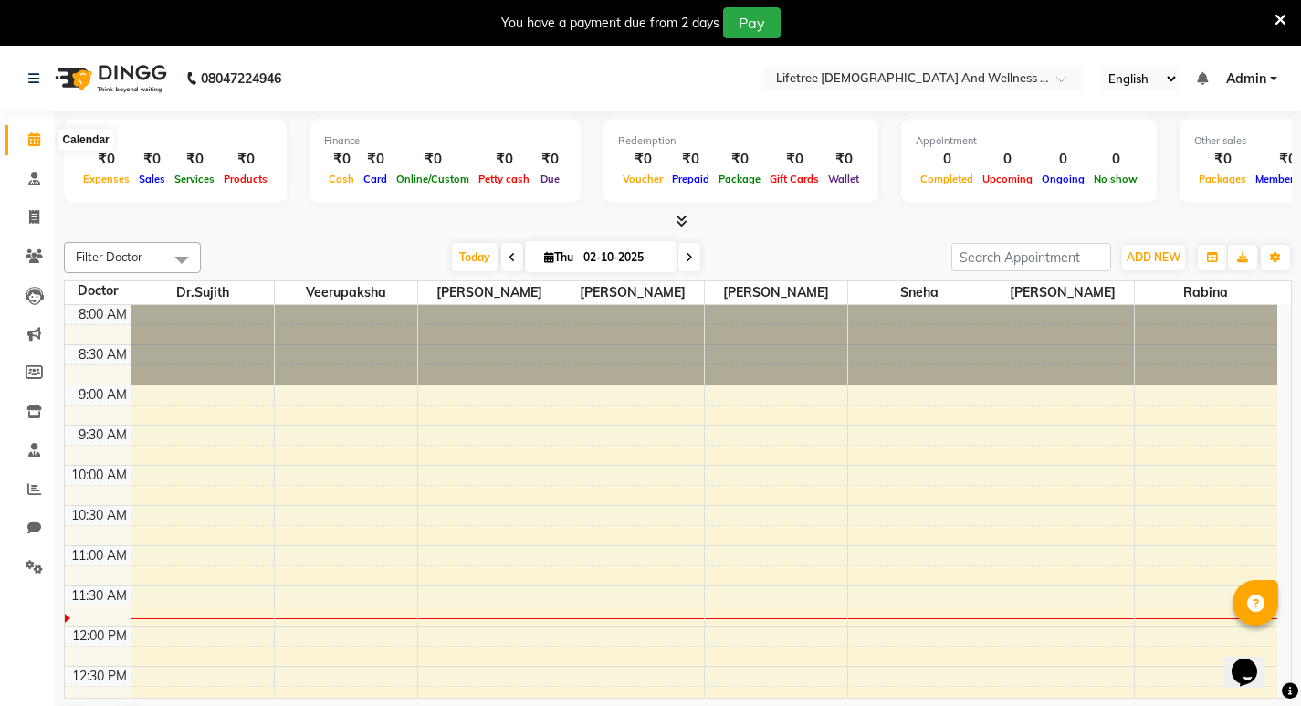
click at [35, 142] on icon at bounding box center [34, 139] width 12 height 14
click at [28, 411] on icon at bounding box center [34, 412] width 16 height 14
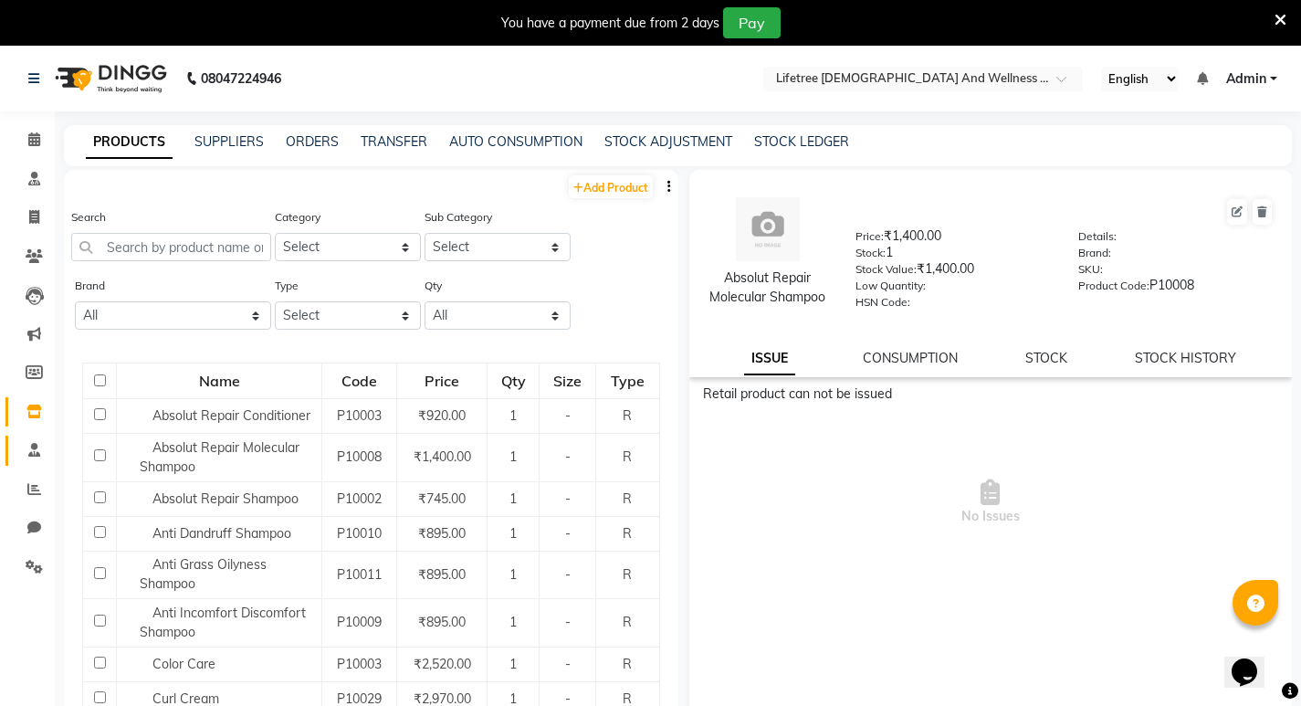
click at [29, 439] on link "Staff" at bounding box center [27, 451] width 44 height 30
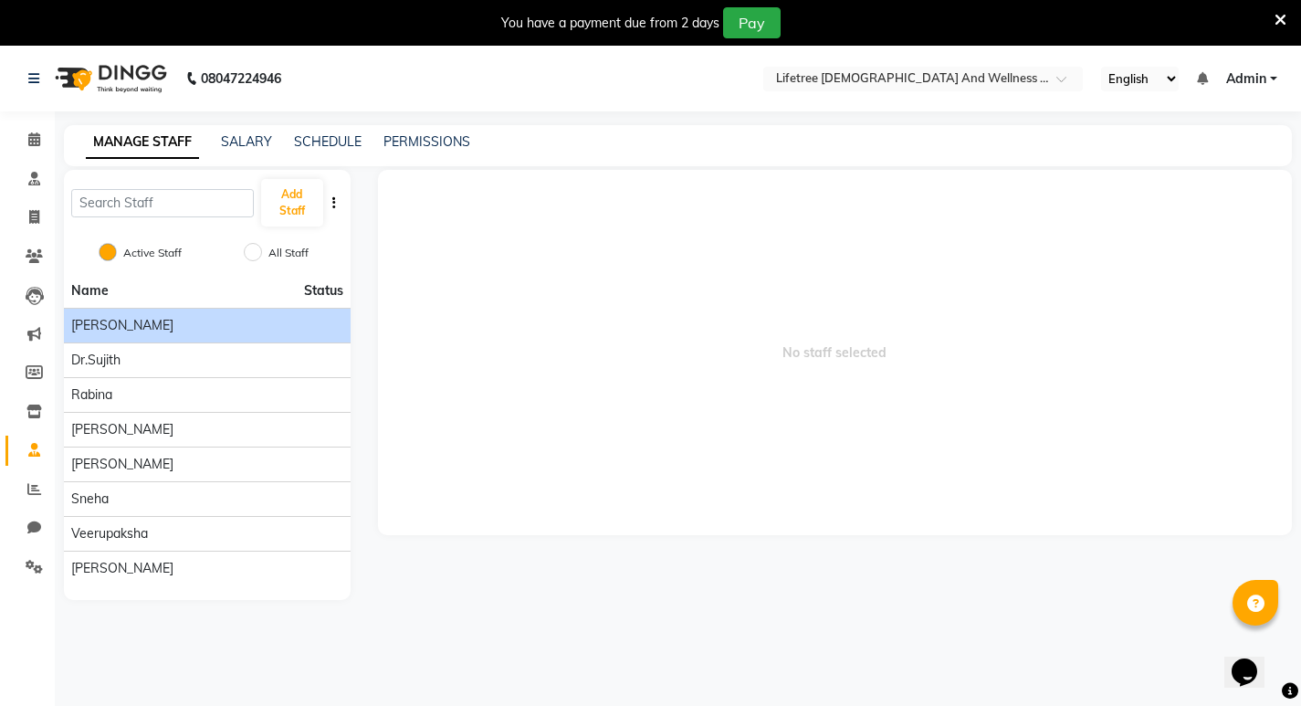
click at [151, 323] on div "[PERSON_NAME]" at bounding box center [207, 325] width 272 height 19
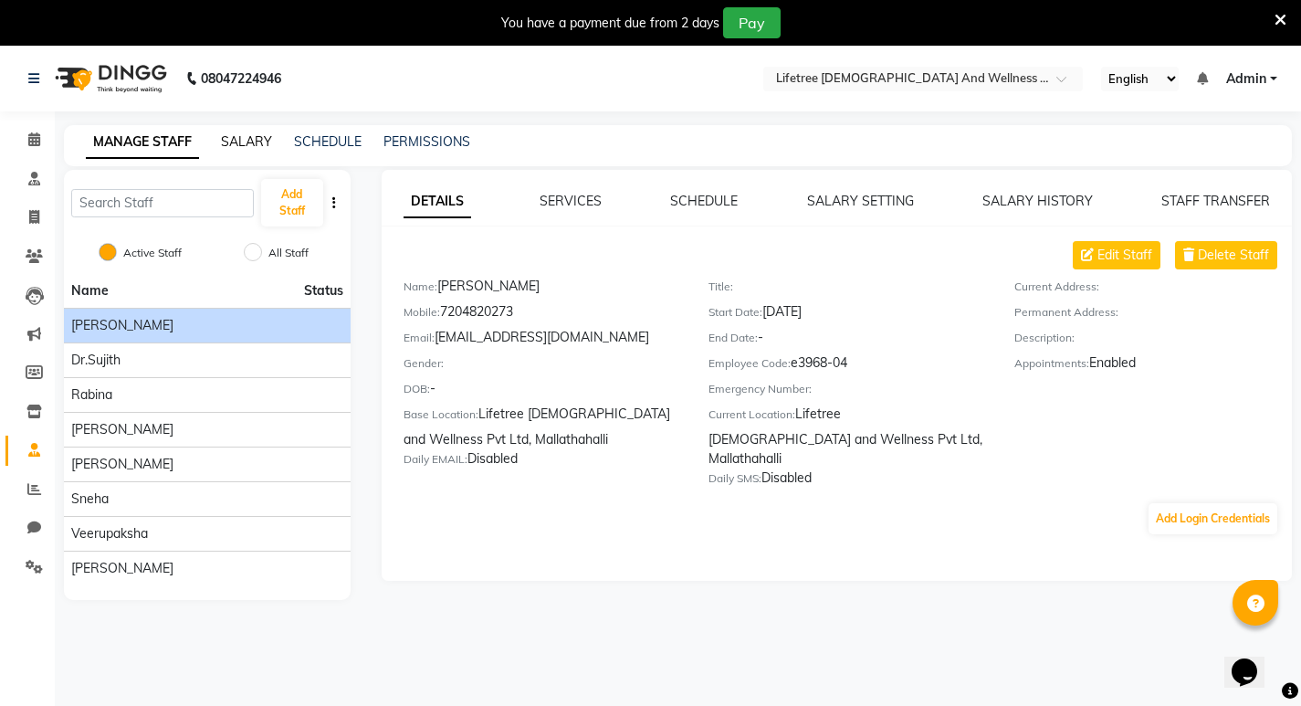
click at [239, 139] on link "SALARY" at bounding box center [246, 141] width 51 height 16
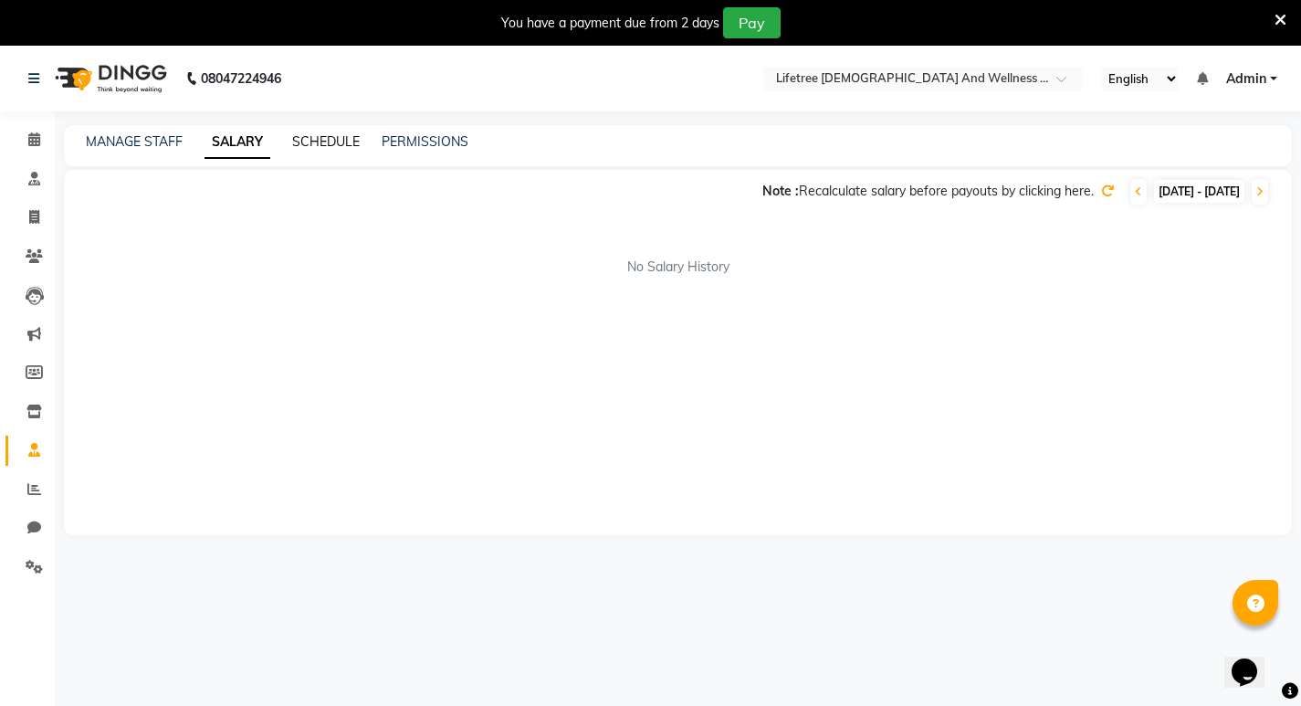
click at [317, 142] on link "SCHEDULE" at bounding box center [326, 141] width 68 height 16
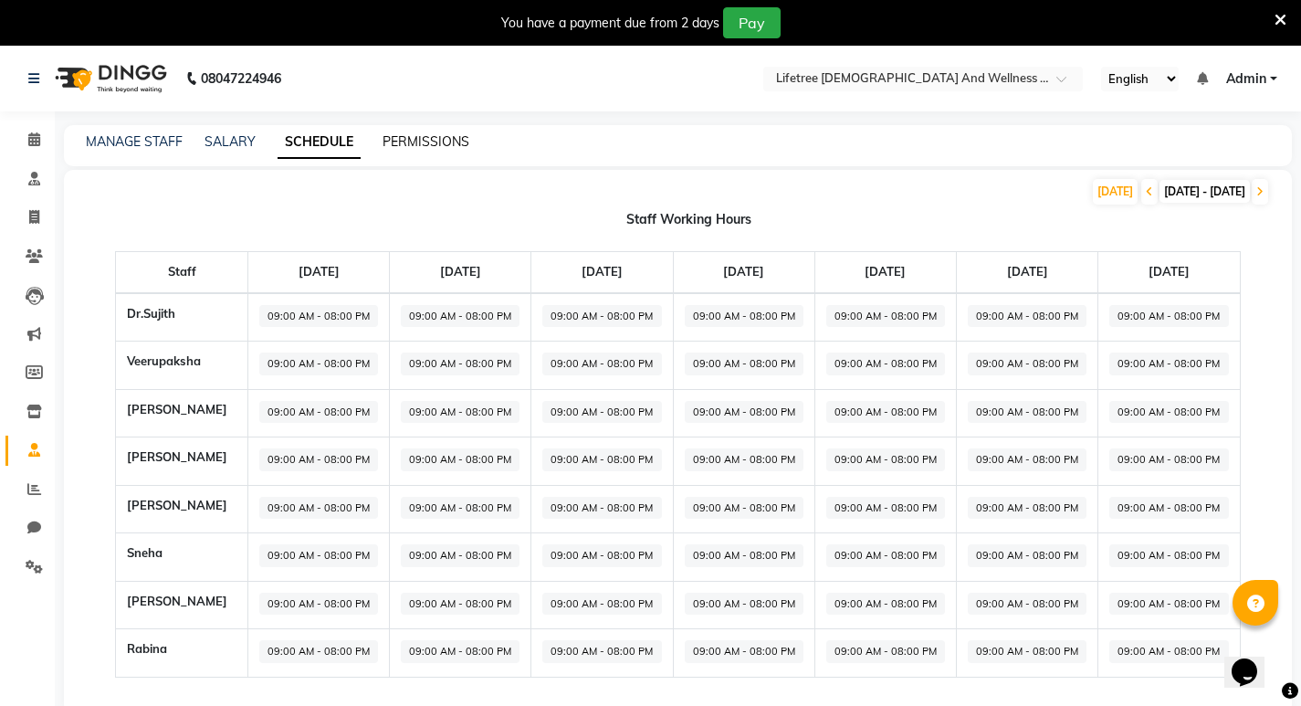
click at [433, 138] on link "PERMISSIONS" at bounding box center [426, 141] width 87 height 16
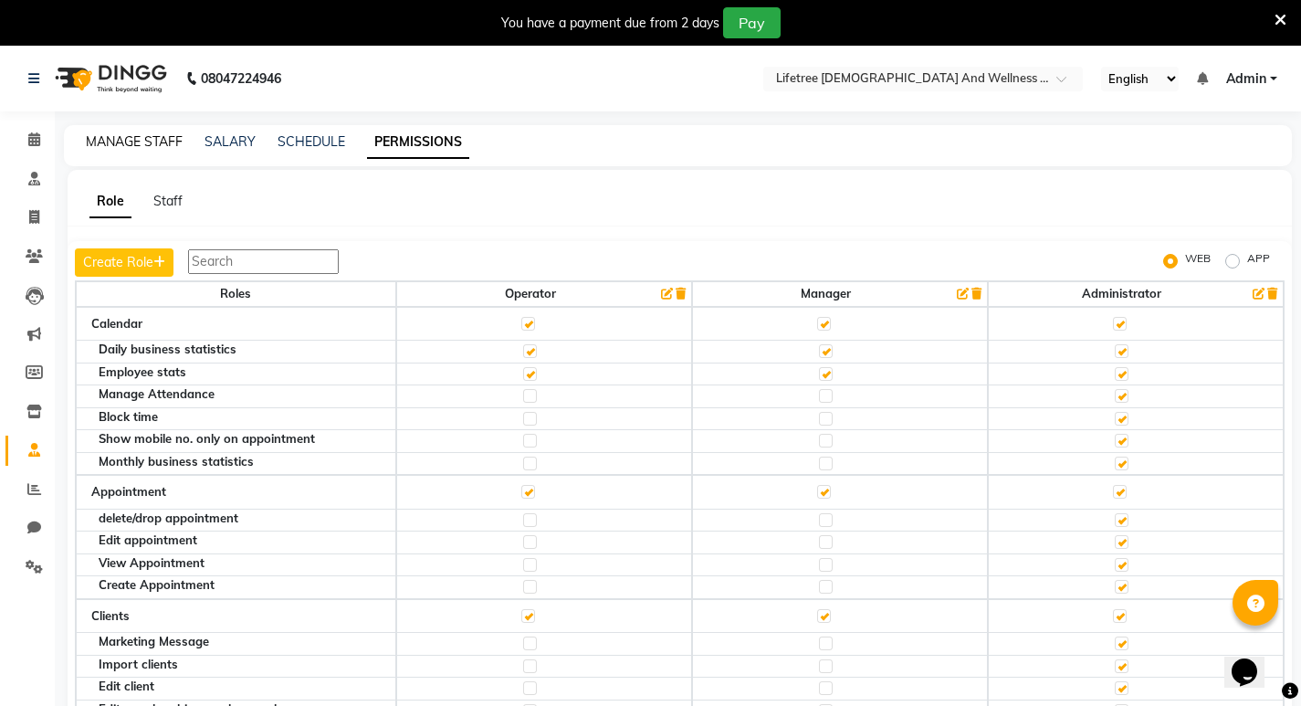
click at [128, 147] on link "MANAGE STAFF" at bounding box center [134, 141] width 97 height 16
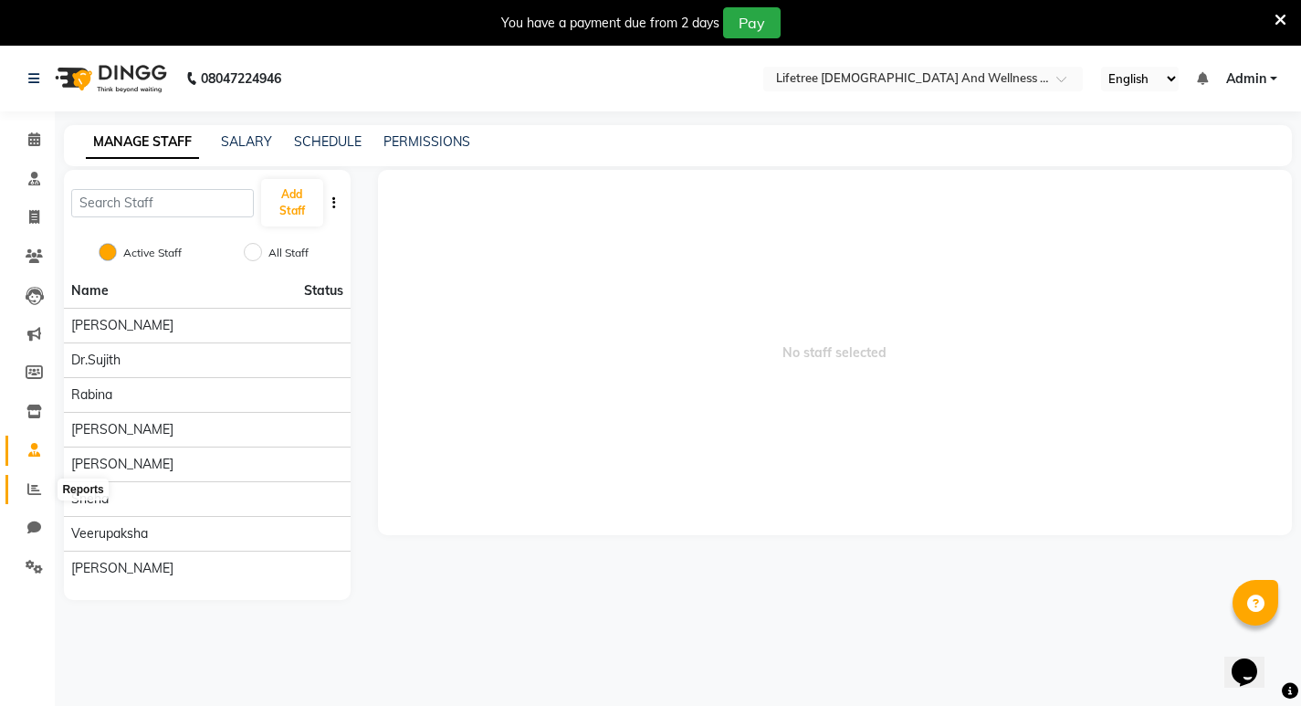
click at [29, 494] on icon at bounding box center [34, 489] width 14 height 14
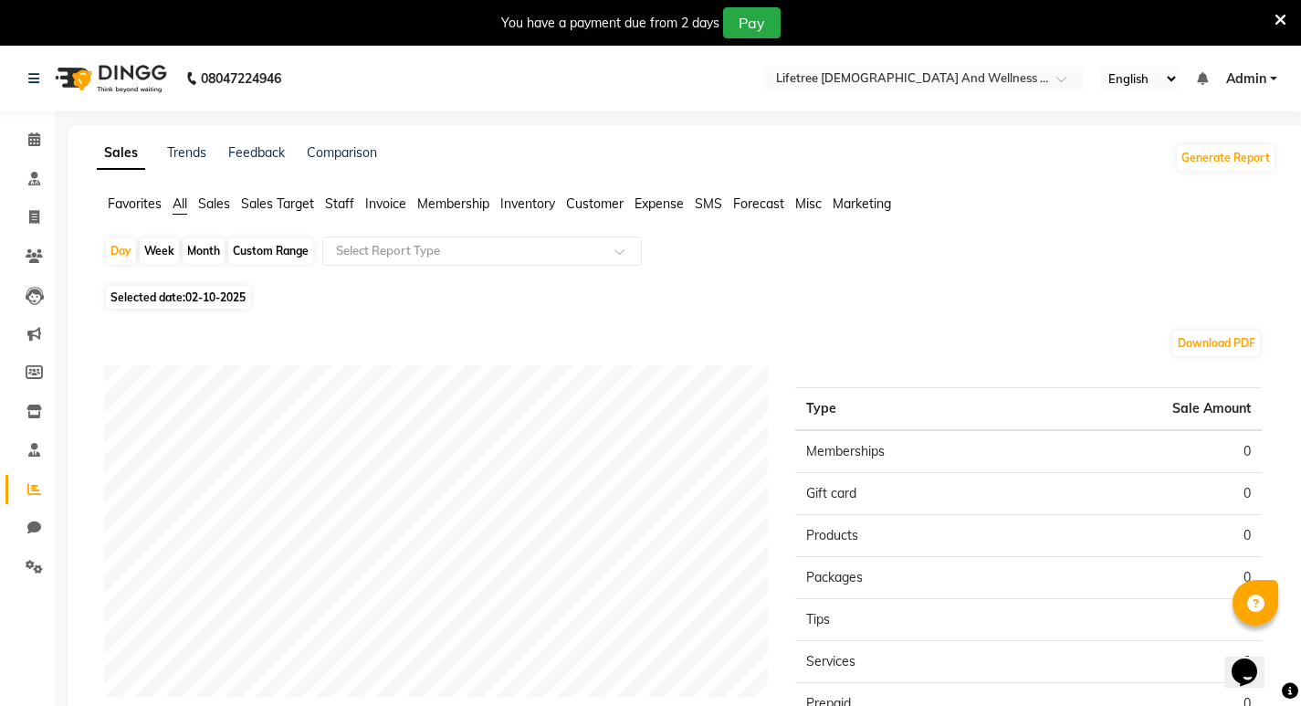
scroll to position [91, 0]
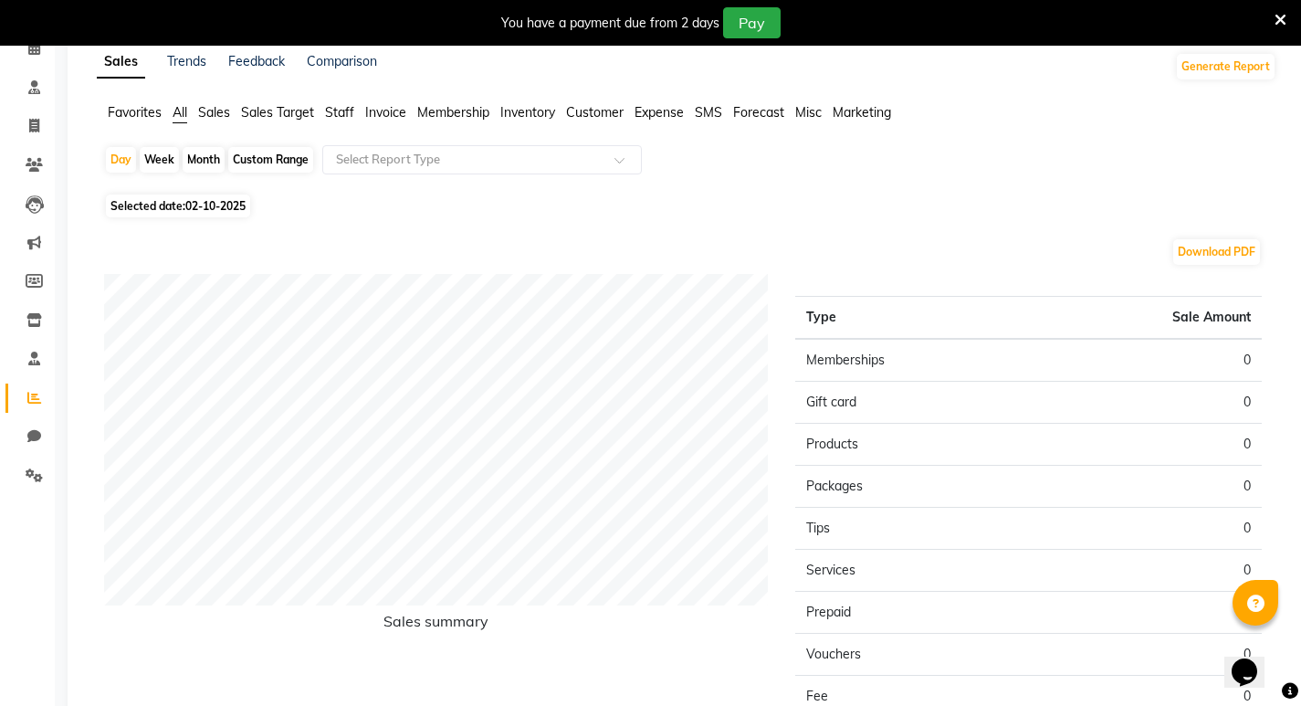
click at [156, 161] on div "Week" at bounding box center [159, 160] width 39 height 26
select select "10"
select select "2025"
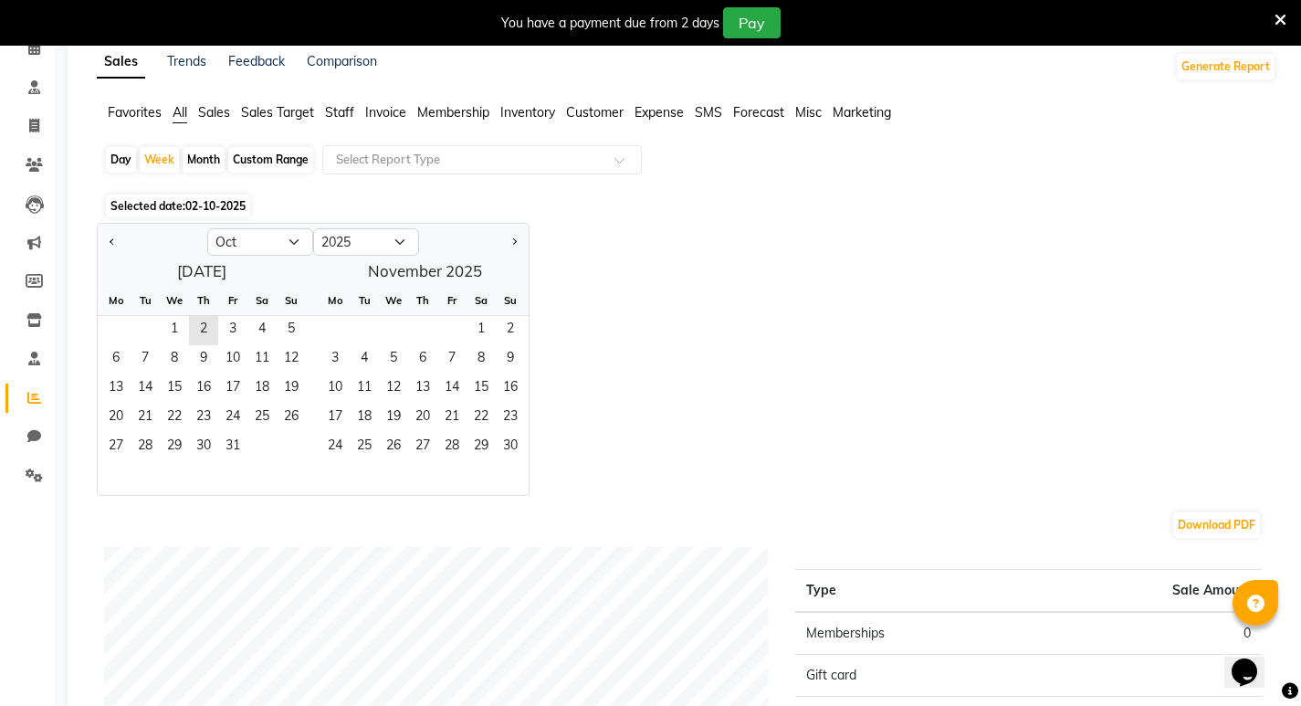
click at [185, 158] on div "Month" at bounding box center [204, 160] width 42 height 26
select select "10"
select select "2025"
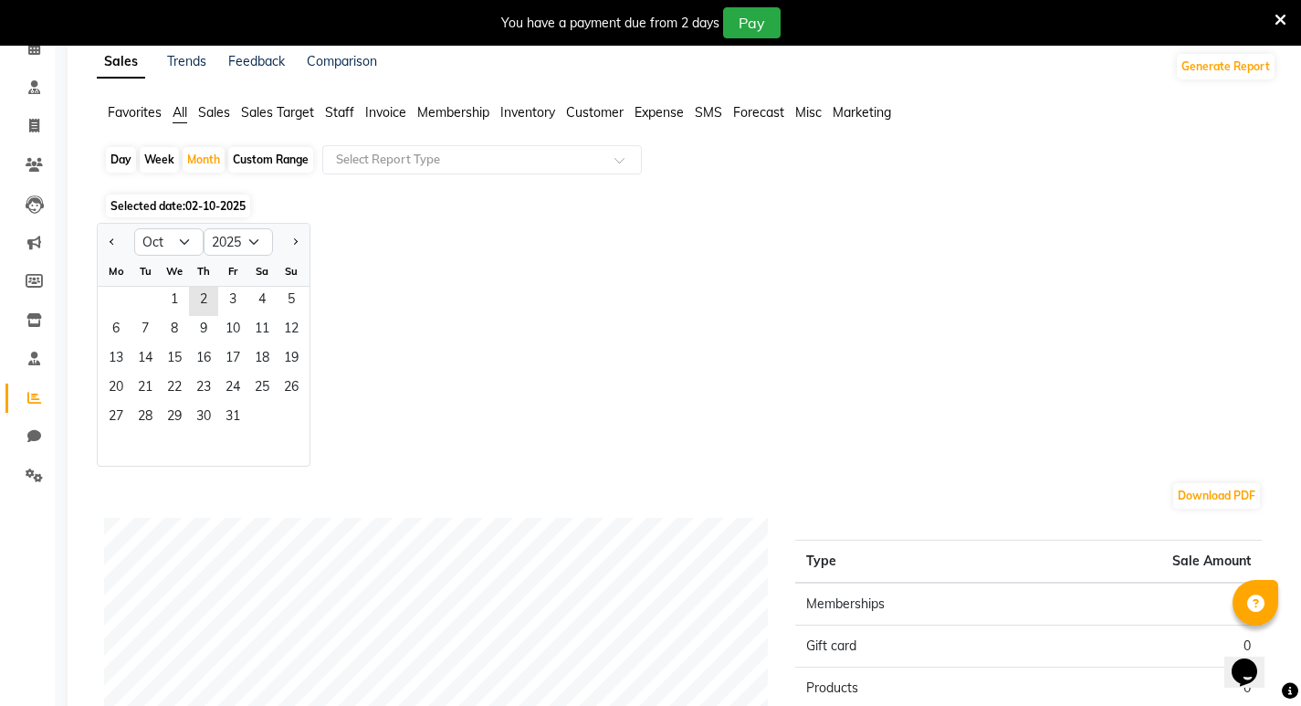
click at [128, 156] on div "Day" at bounding box center [121, 160] width 30 height 26
select select "10"
select select "2025"
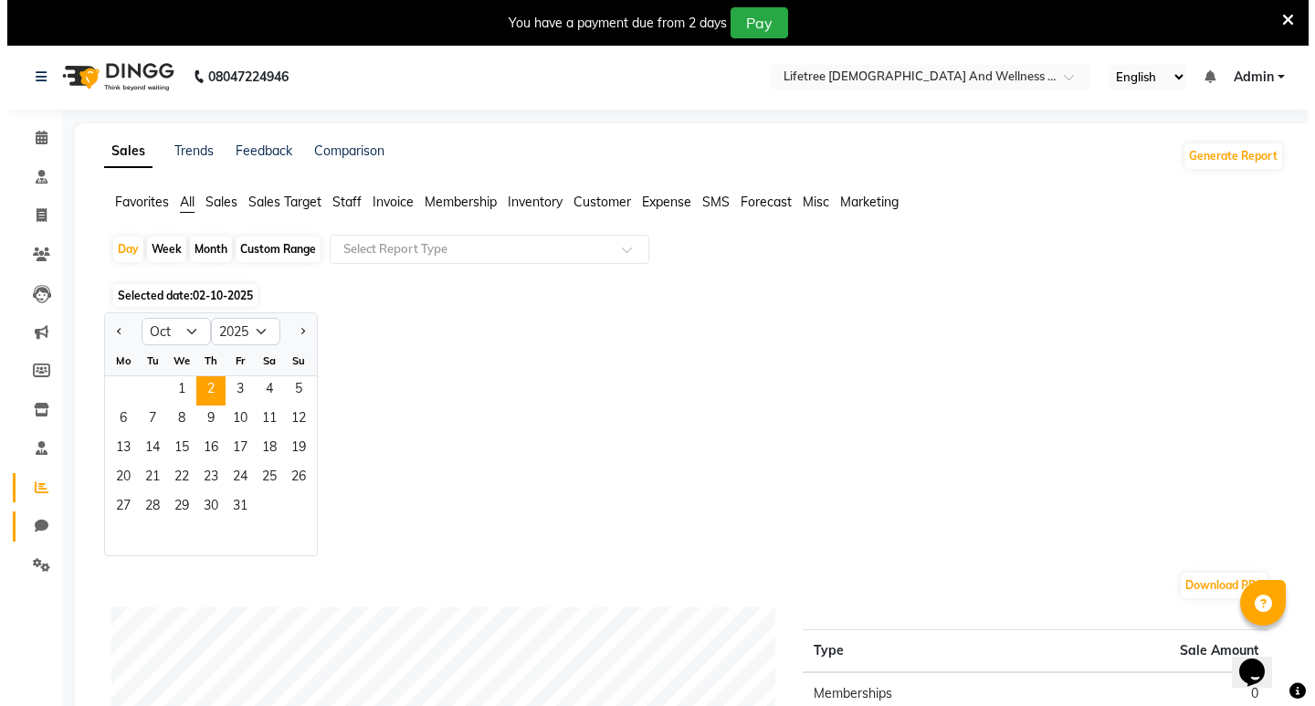
scroll to position [0, 0]
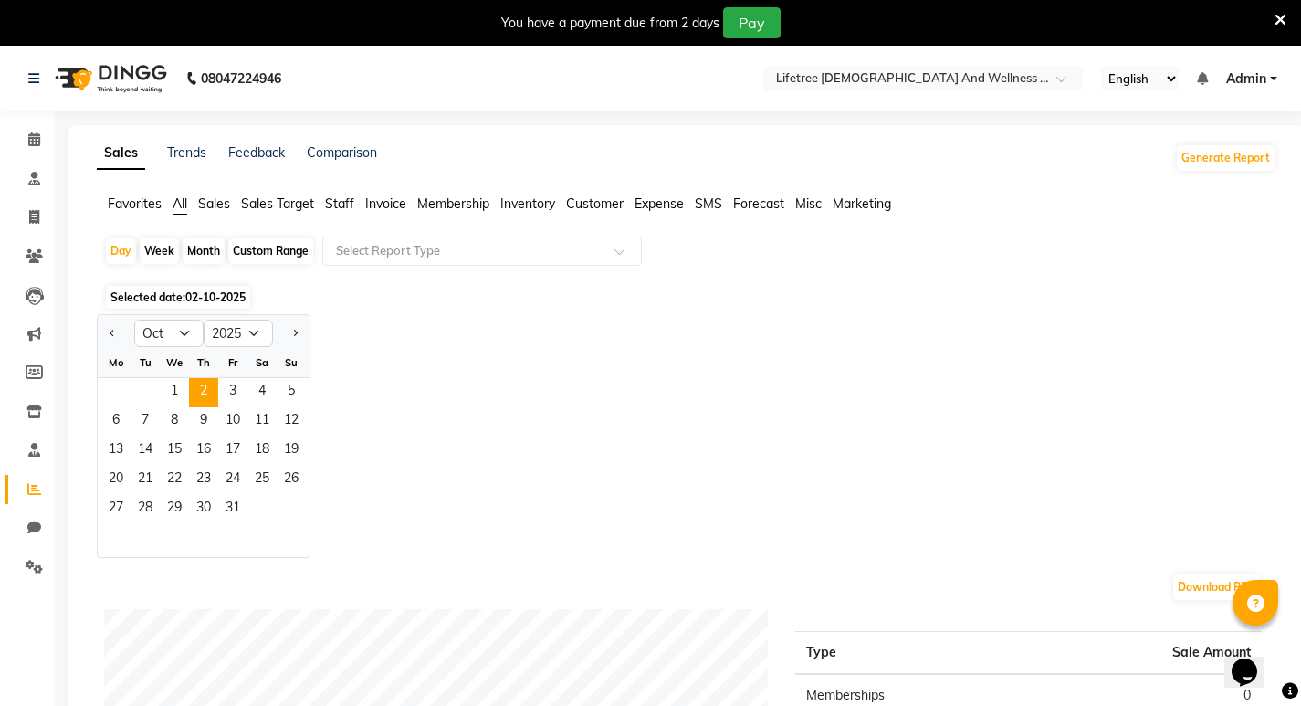
click at [1272, 79] on link "Admin" at bounding box center [1251, 78] width 51 height 19
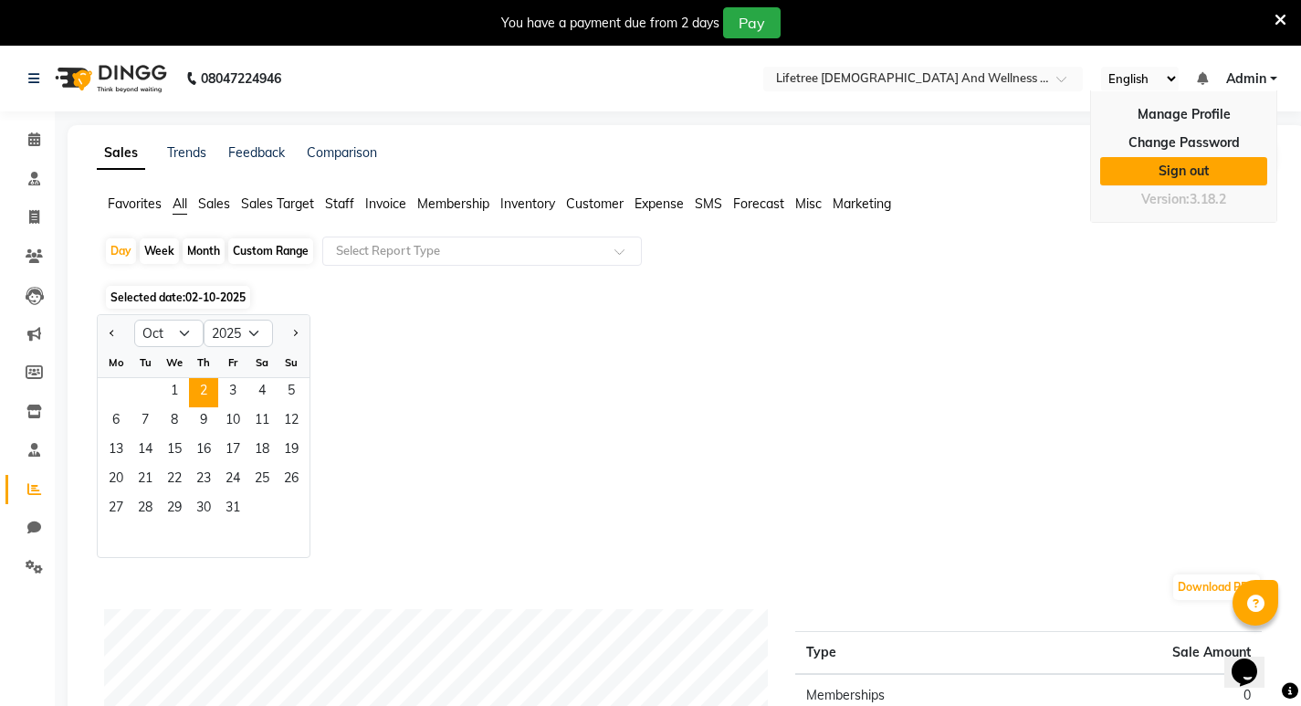
click at [1183, 168] on link "Sign out" at bounding box center [1183, 171] width 167 height 28
